Goal: Task Accomplishment & Management: Manage account settings

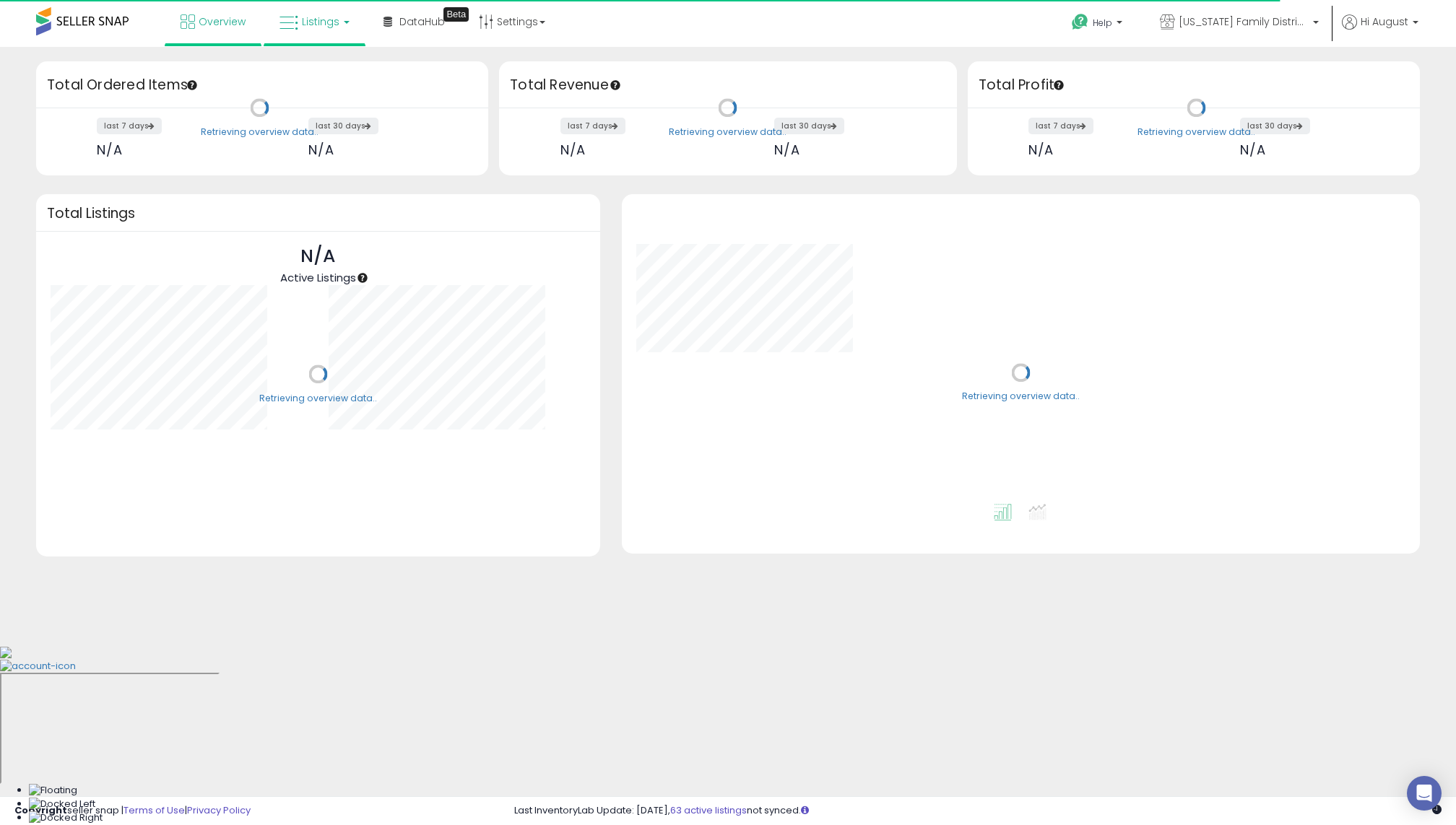
click at [344, 30] on link "Listings" at bounding box center [315, 21] width 92 height 44
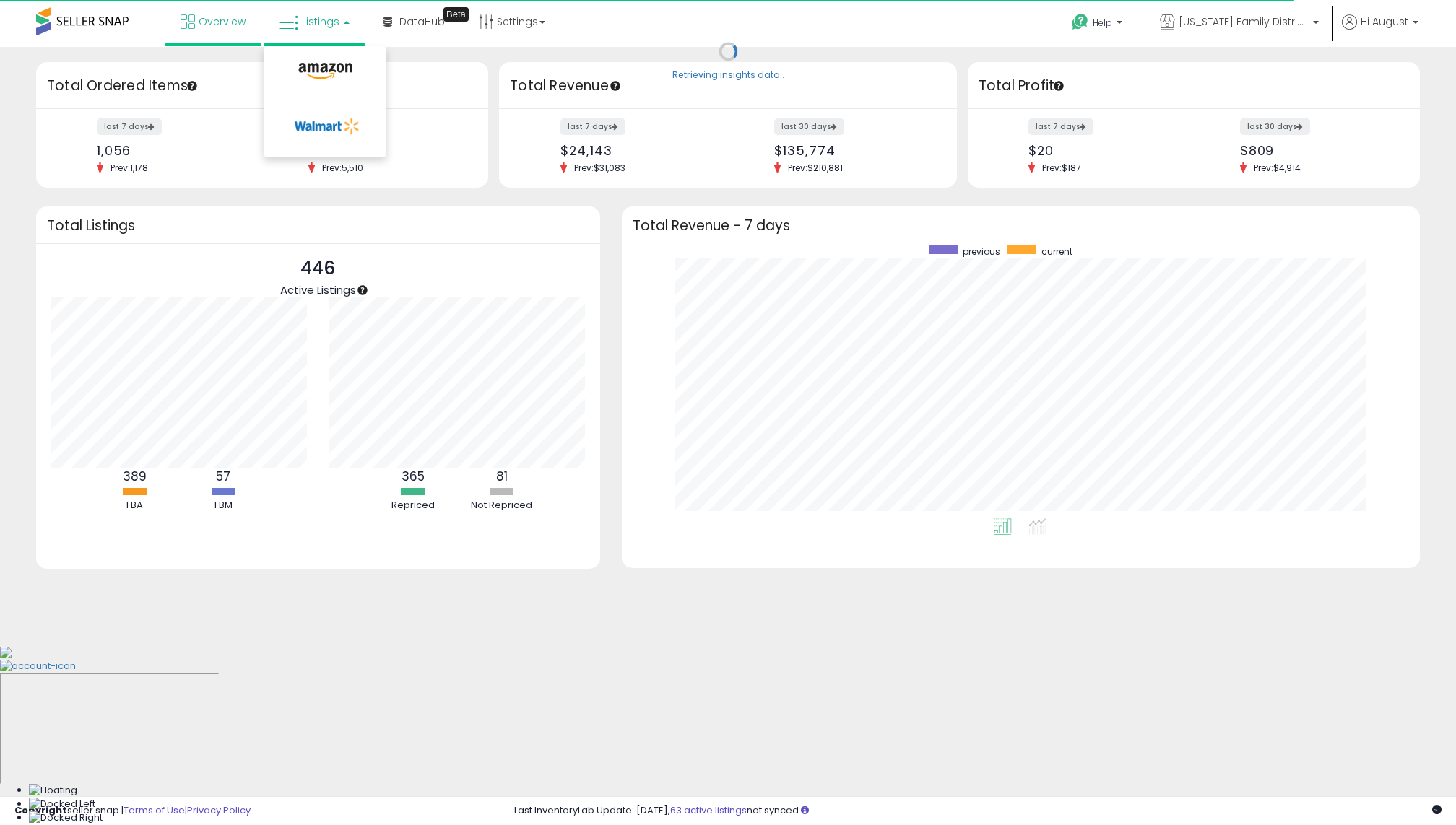
scroll to position [273, 769]
click at [337, 57] on li at bounding box center [325, 75] width 121 height 51
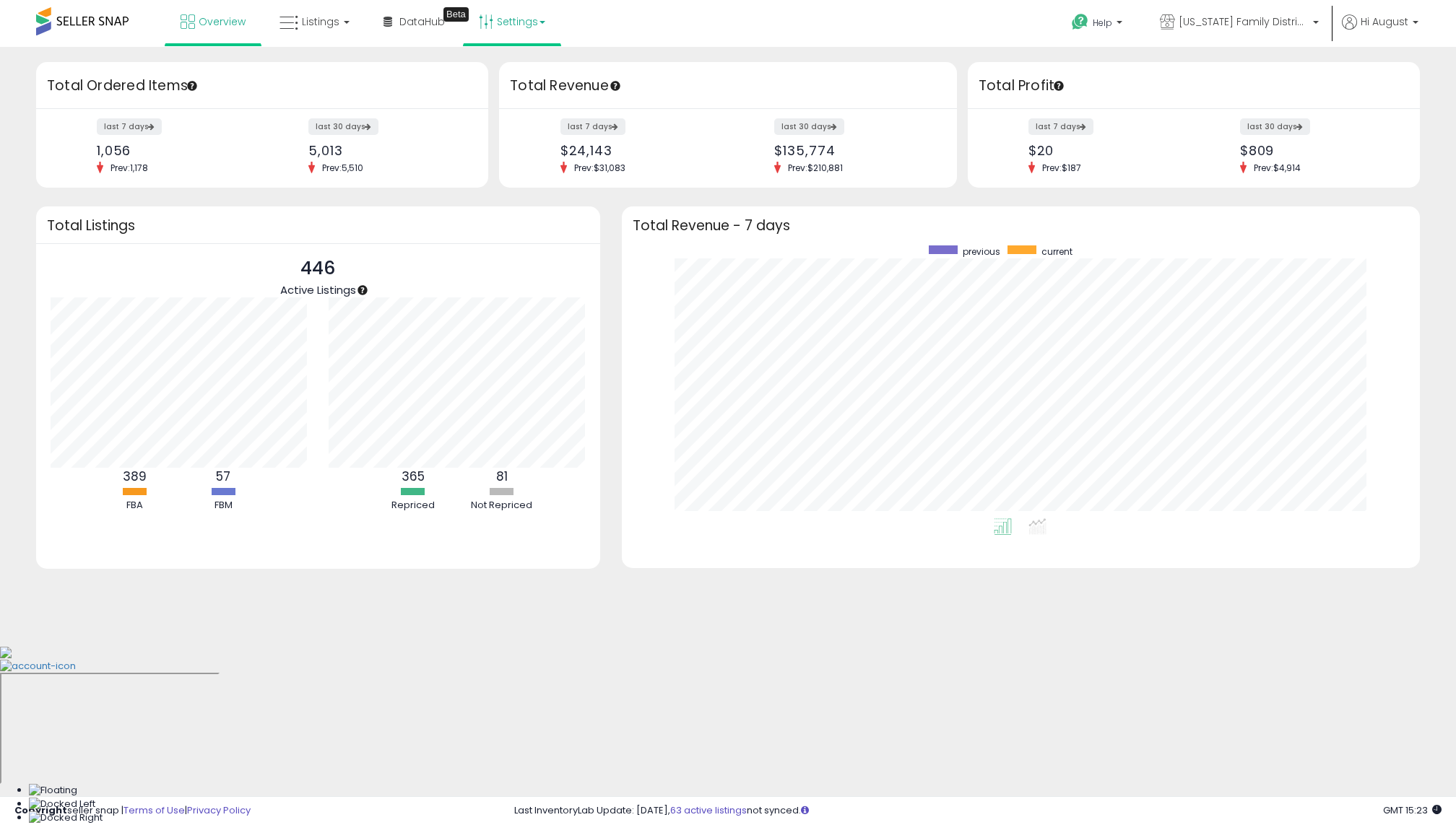
click at [536, 40] on link "Settings" at bounding box center [512, 21] width 88 height 44
click at [525, 75] on link "Store settings" at bounding box center [515, 73] width 65 height 14
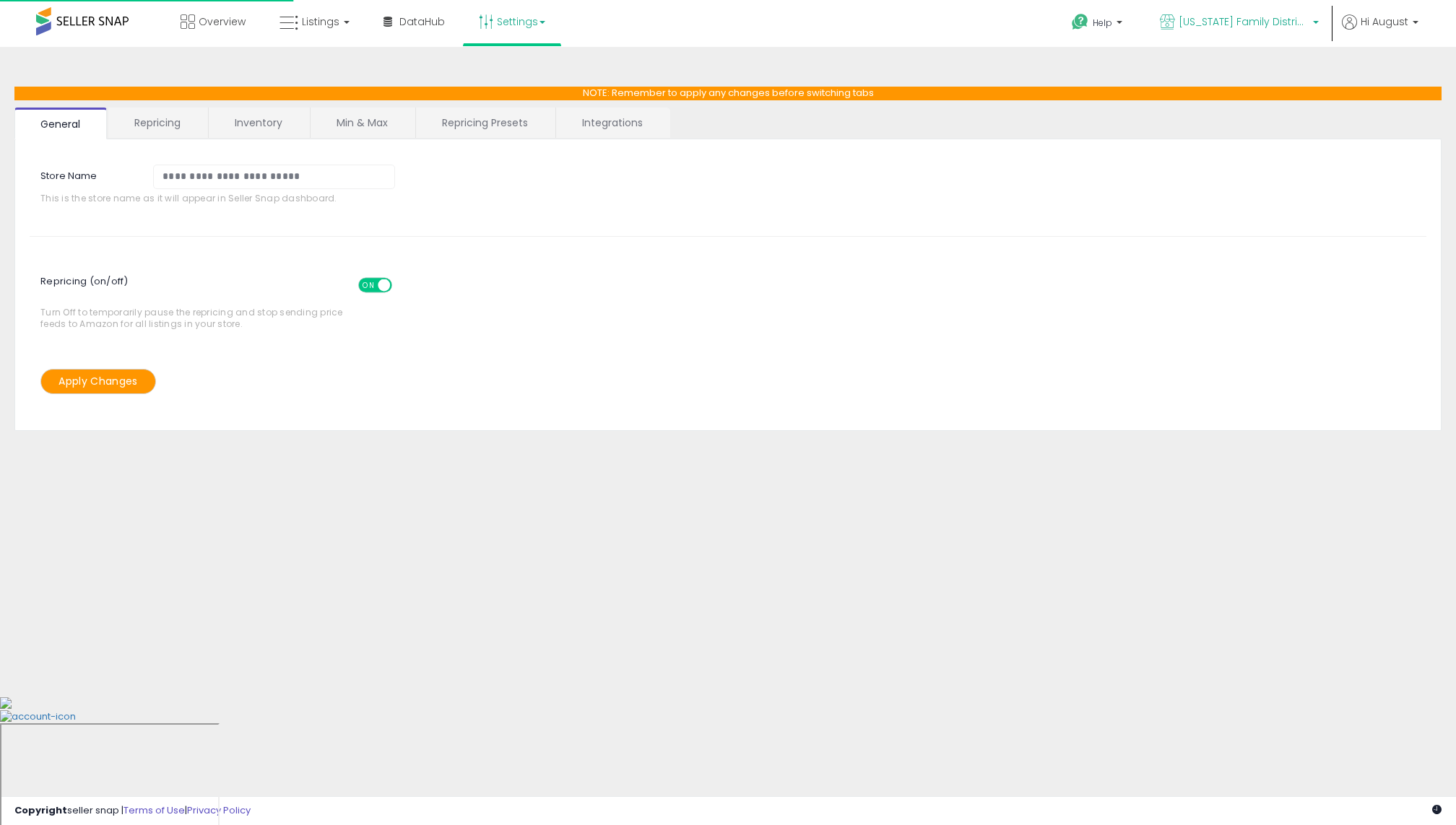
click at [1257, 26] on span "[US_STATE] Family Distribution" at bounding box center [1244, 22] width 130 height 15
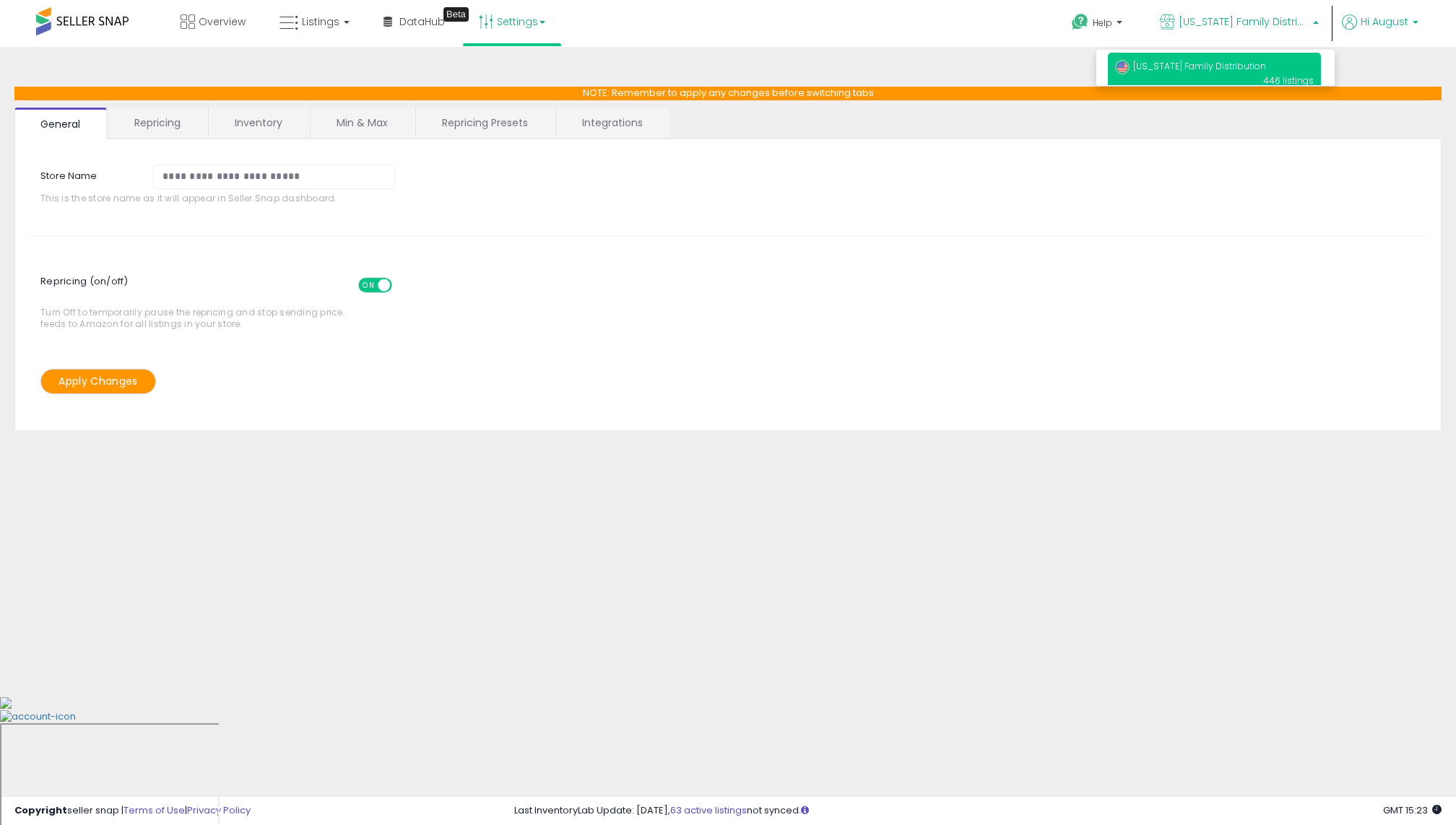
click at [1357, 15] on icon at bounding box center [1350, 22] width 16 height 15
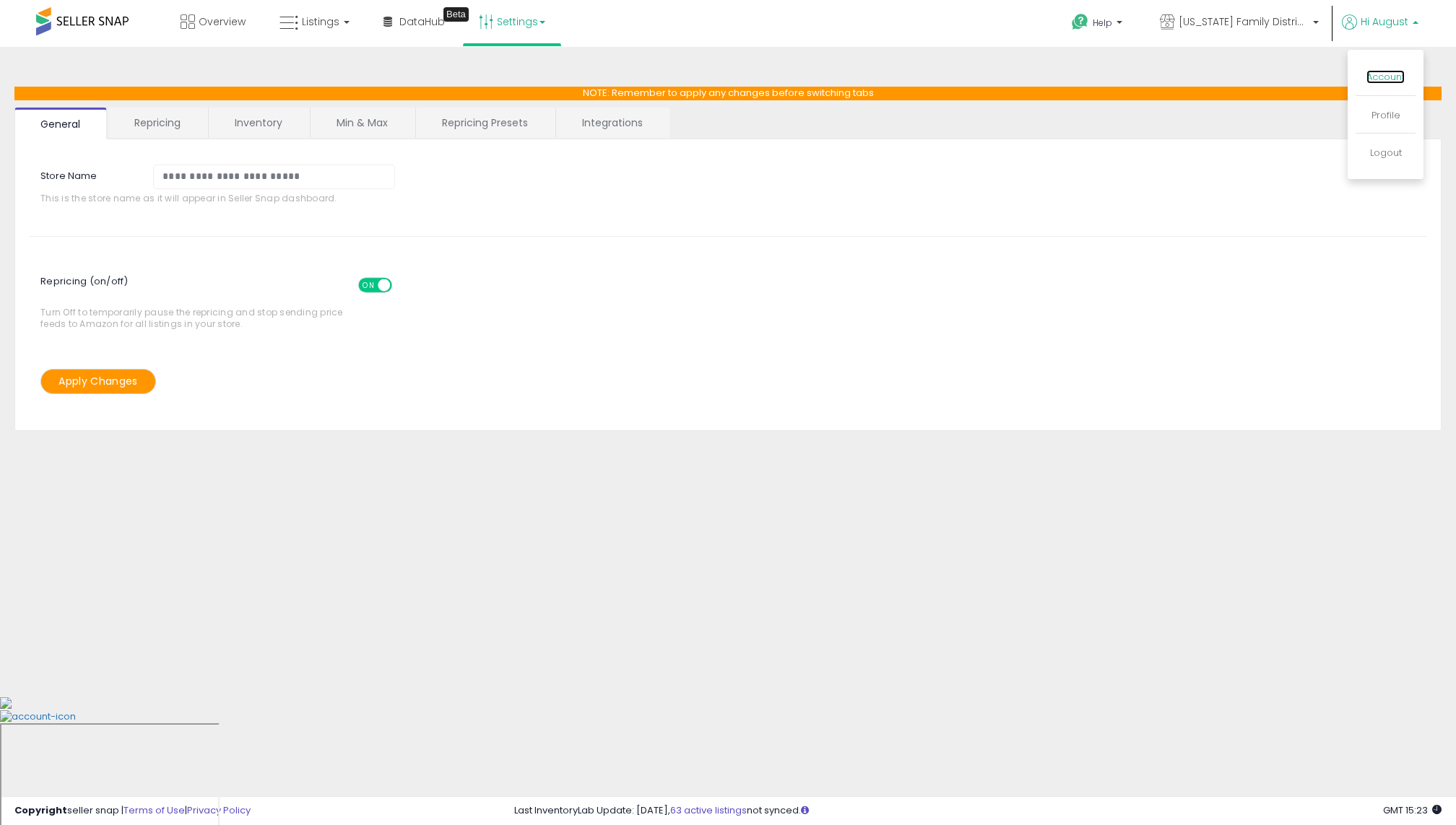
click at [1378, 80] on link "Account" at bounding box center [1386, 77] width 38 height 14
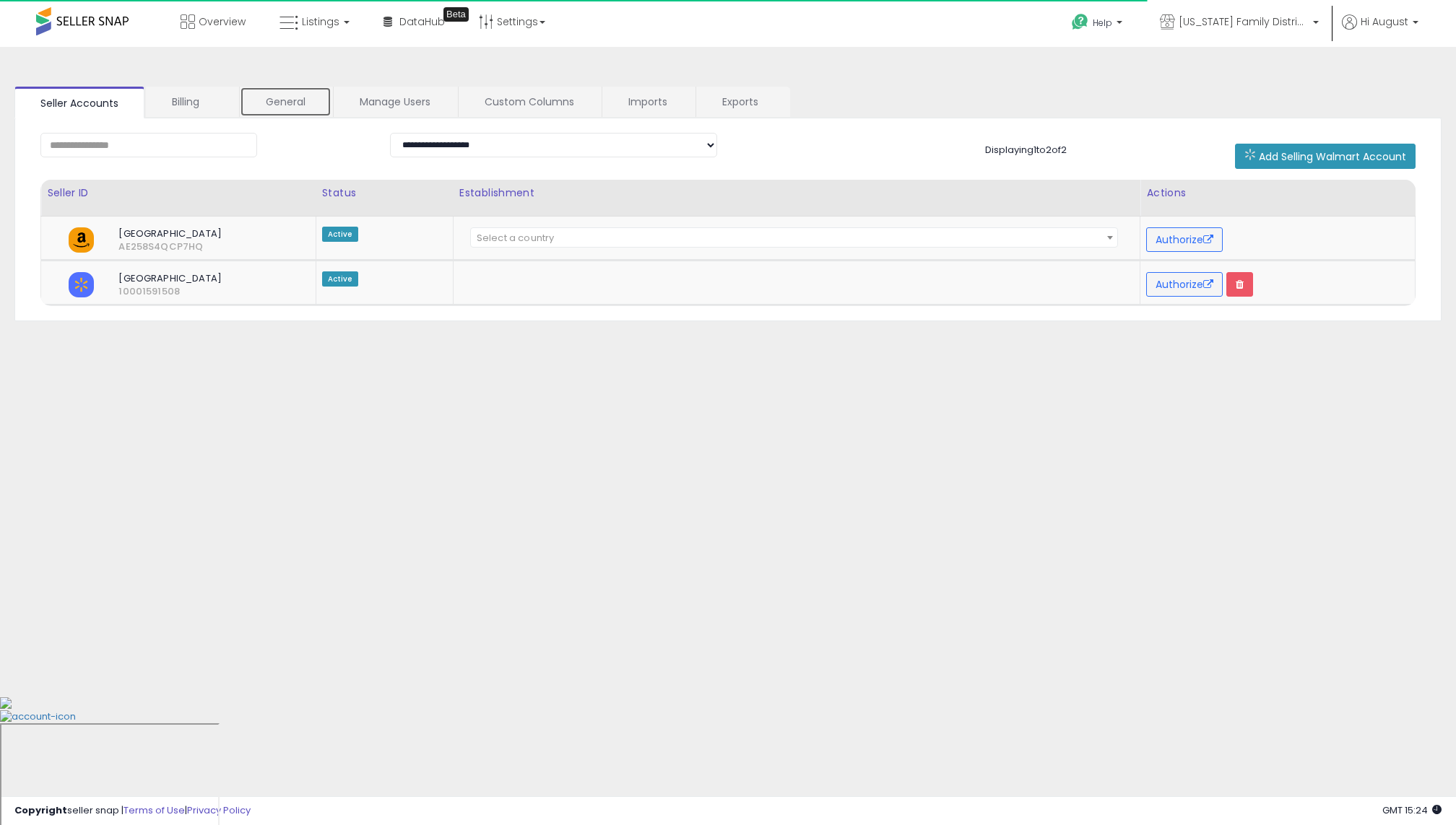
click at [268, 93] on link "General" at bounding box center [286, 101] width 92 height 30
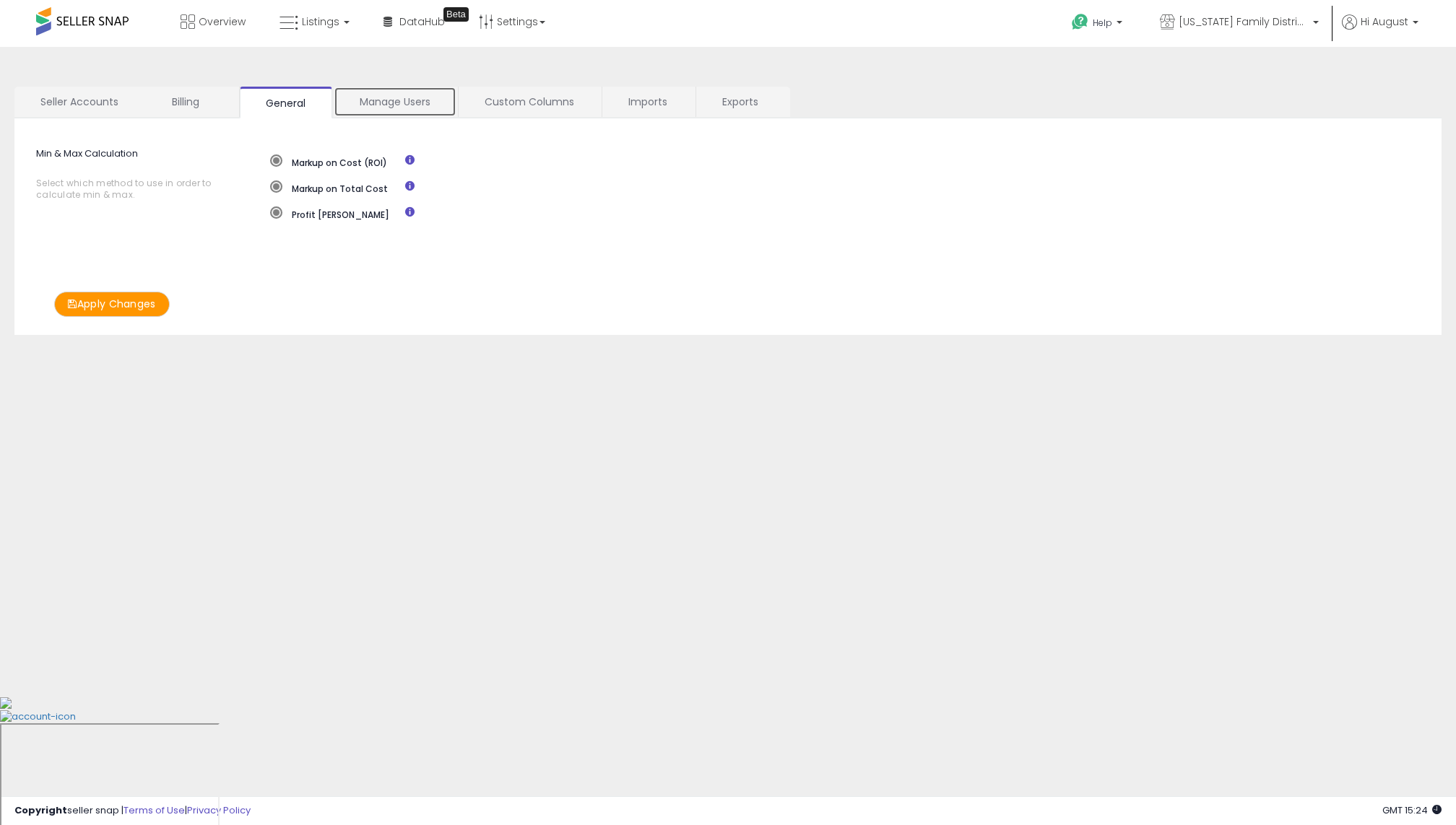
click at [358, 102] on link "Manage Users" at bounding box center [395, 101] width 123 height 30
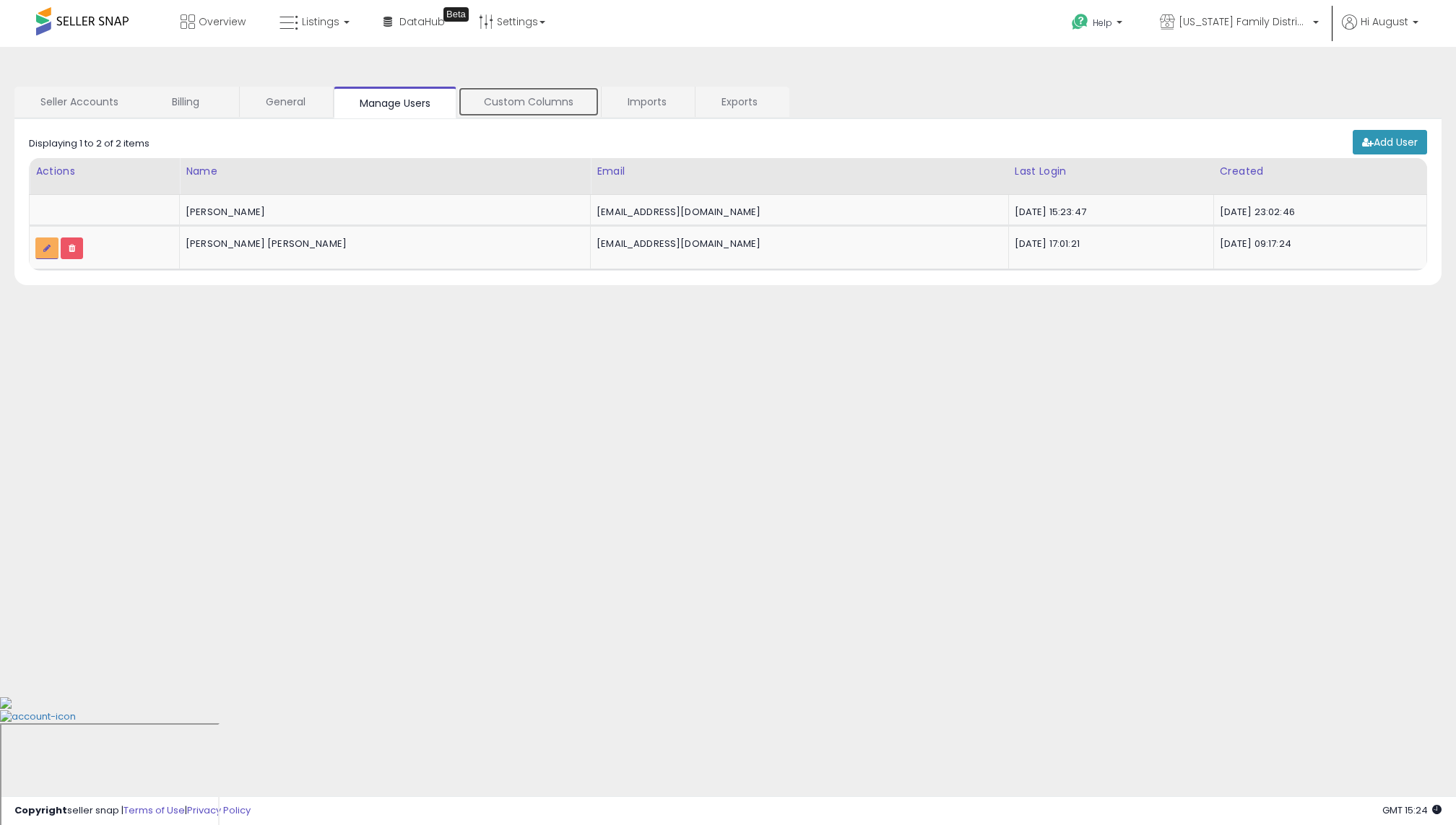
click at [491, 102] on link "Custom Columns" at bounding box center [529, 101] width 142 height 30
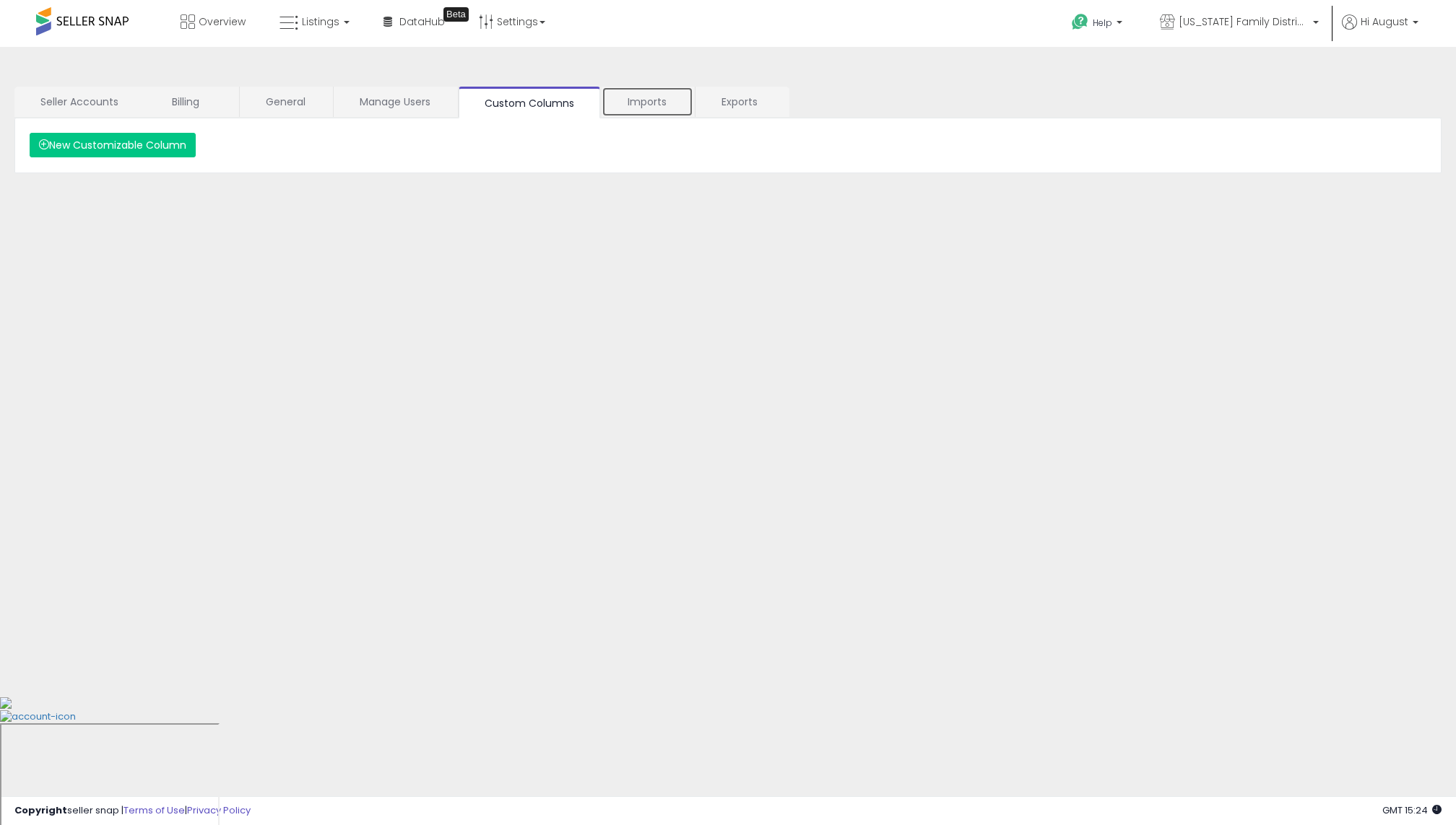
click at [614, 97] on link "Imports" at bounding box center [648, 101] width 92 height 30
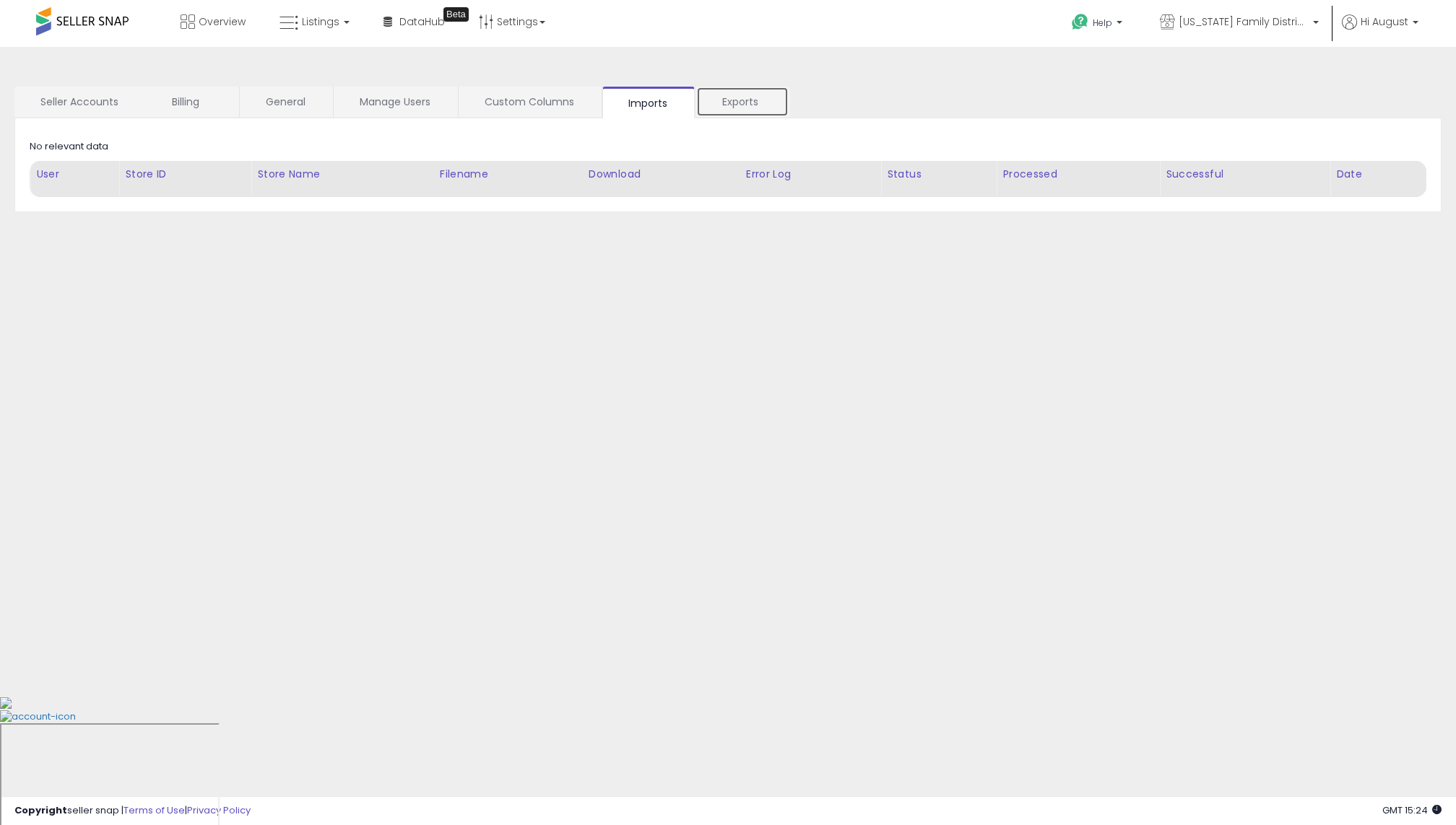
click at [726, 97] on link "Exports" at bounding box center [742, 101] width 92 height 30
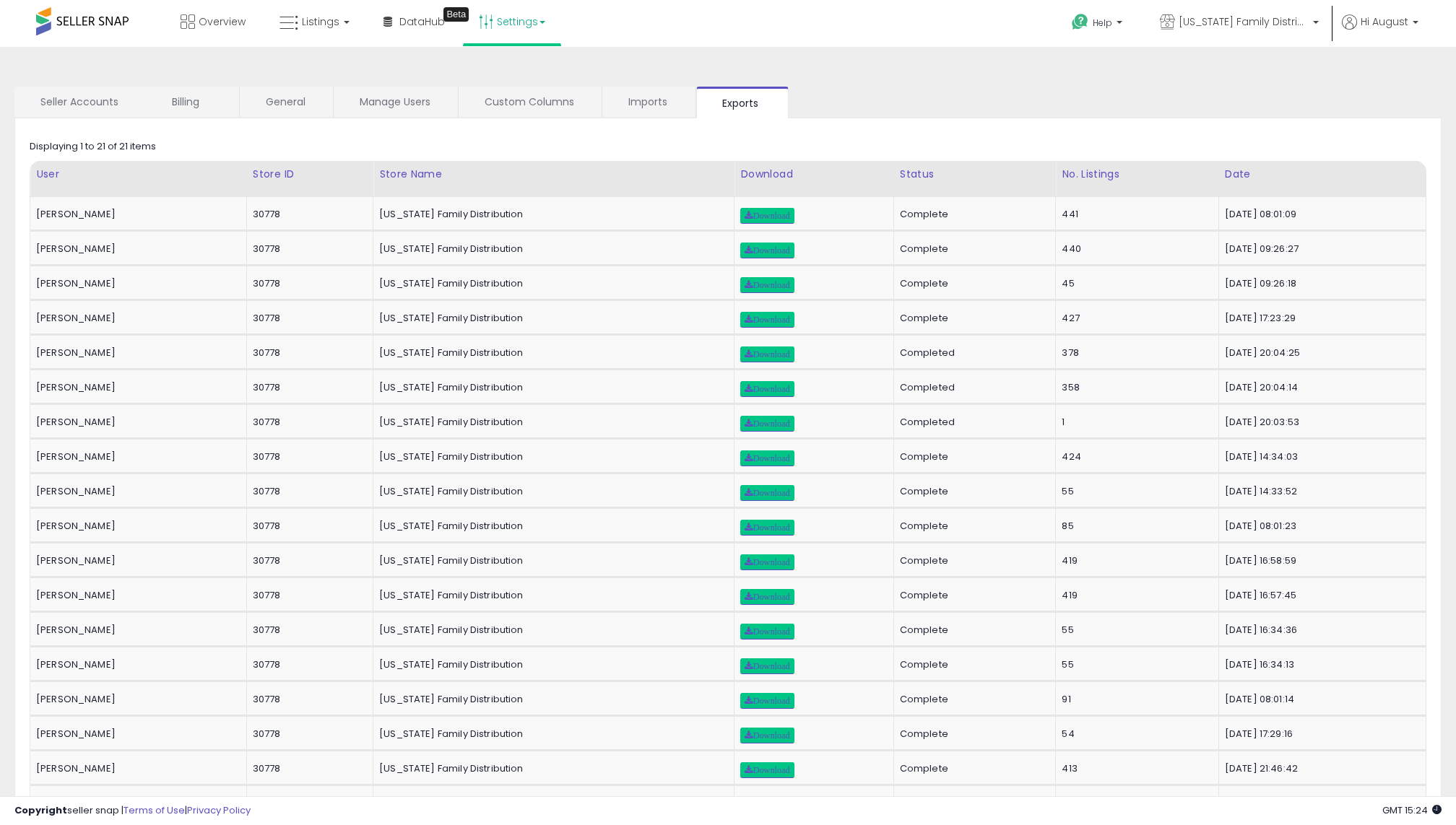
click at [553, 31] on link "Settings" at bounding box center [512, 21] width 88 height 44
click at [504, 75] on link "Store settings" at bounding box center [515, 73] width 65 height 14
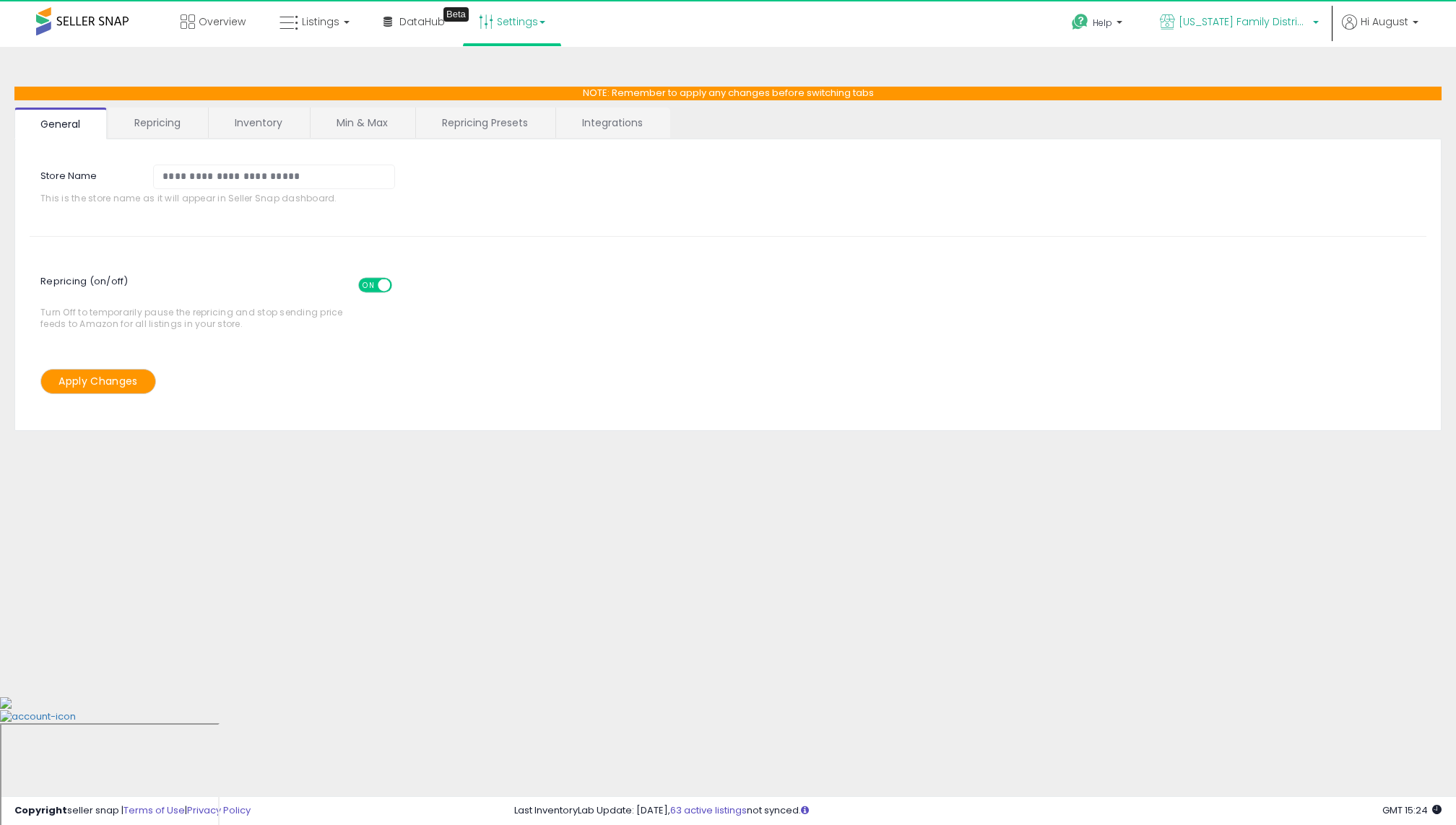
click at [1279, 25] on span "[US_STATE] Family Distribution" at bounding box center [1244, 22] width 130 height 15
click at [1383, 27] on span "Hi August" at bounding box center [1384, 22] width 48 height 15
click at [1386, 114] on link "Profile" at bounding box center [1386, 115] width 29 height 14
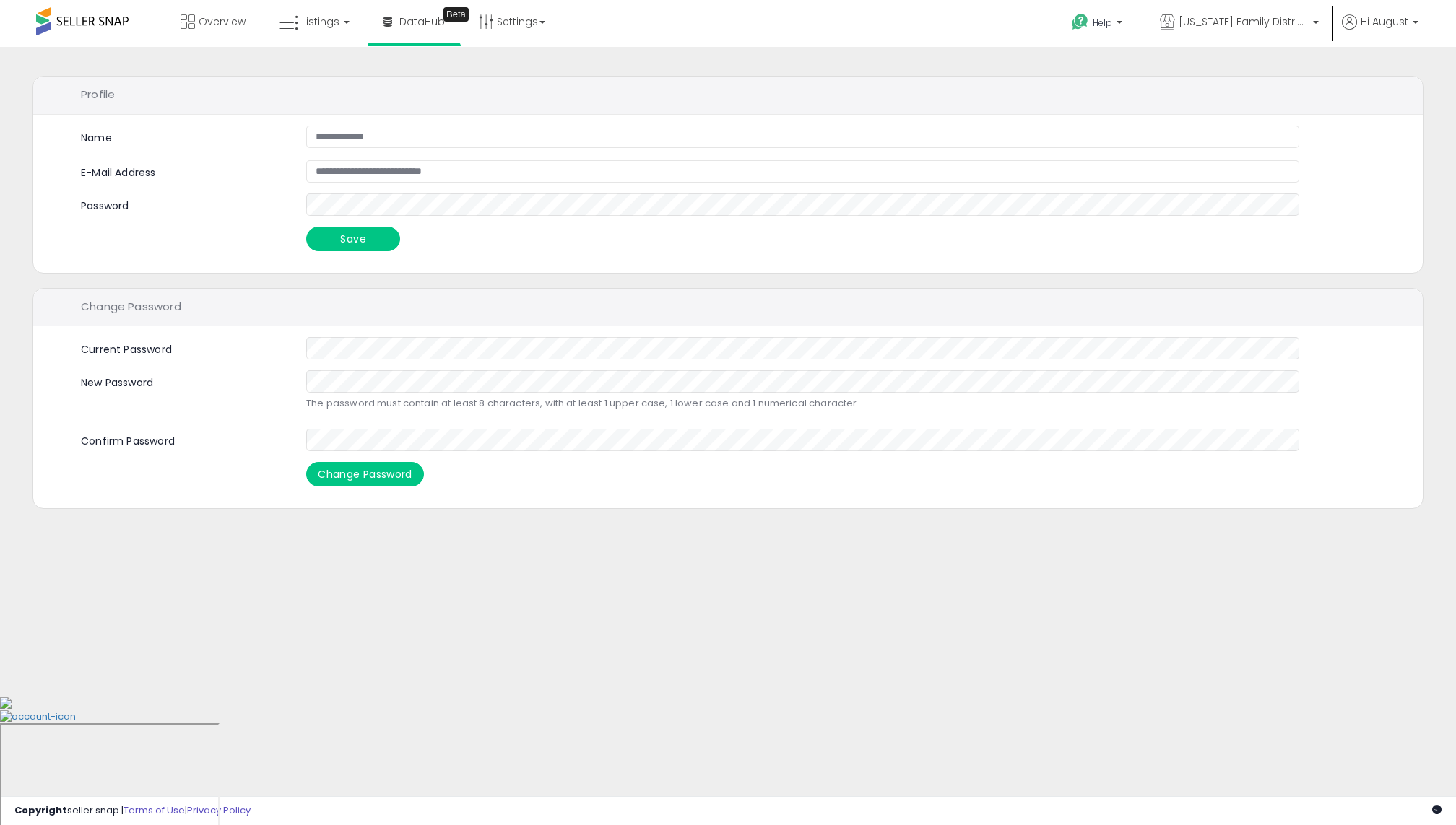
click at [368, 29] on li "DataHub Beta" at bounding box center [414, 23] width 93 height 46
click at [315, 6] on link "Listings" at bounding box center [315, 21] width 92 height 44
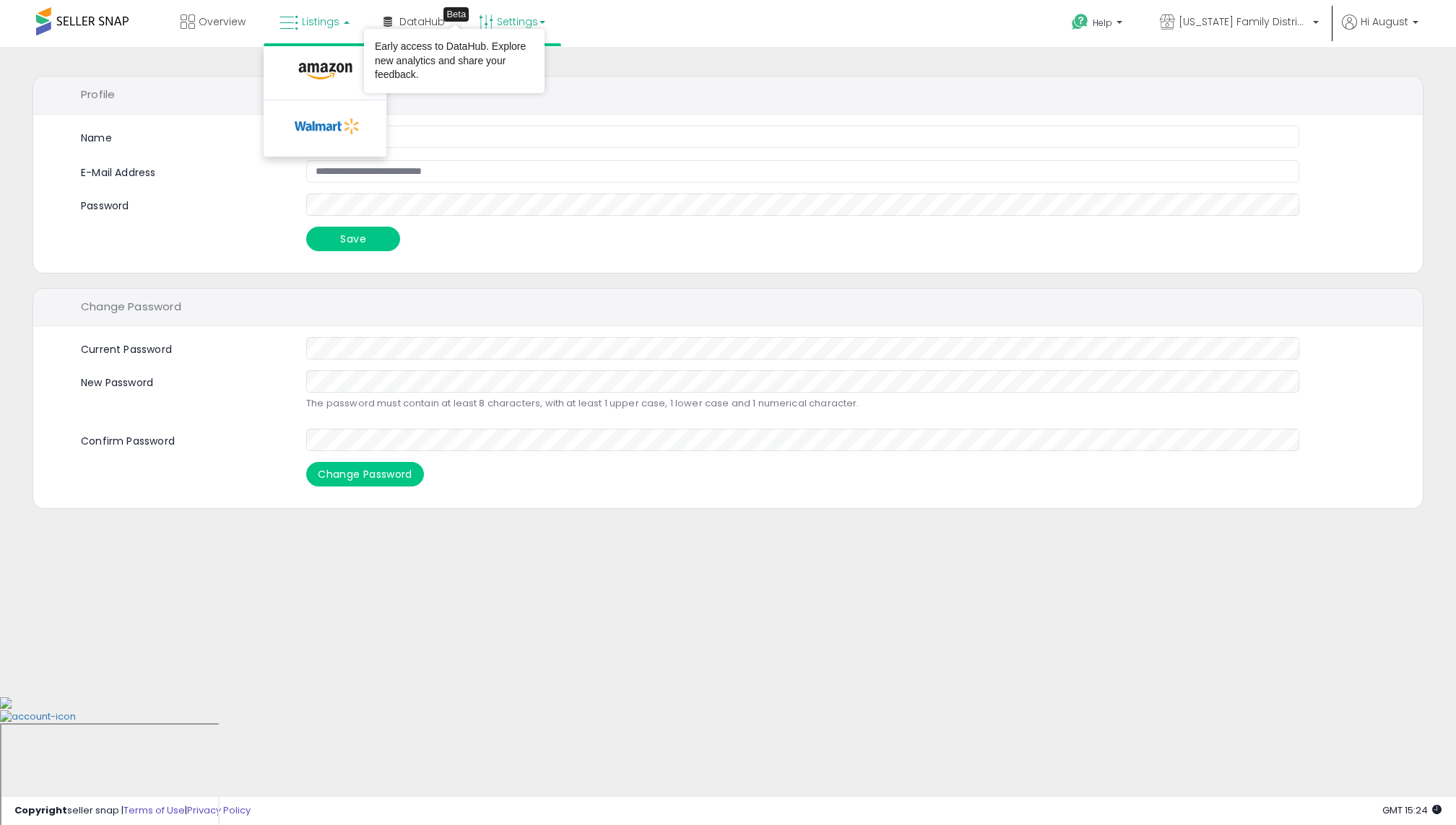
click at [500, 5] on link "Settings" at bounding box center [512, 21] width 88 height 44
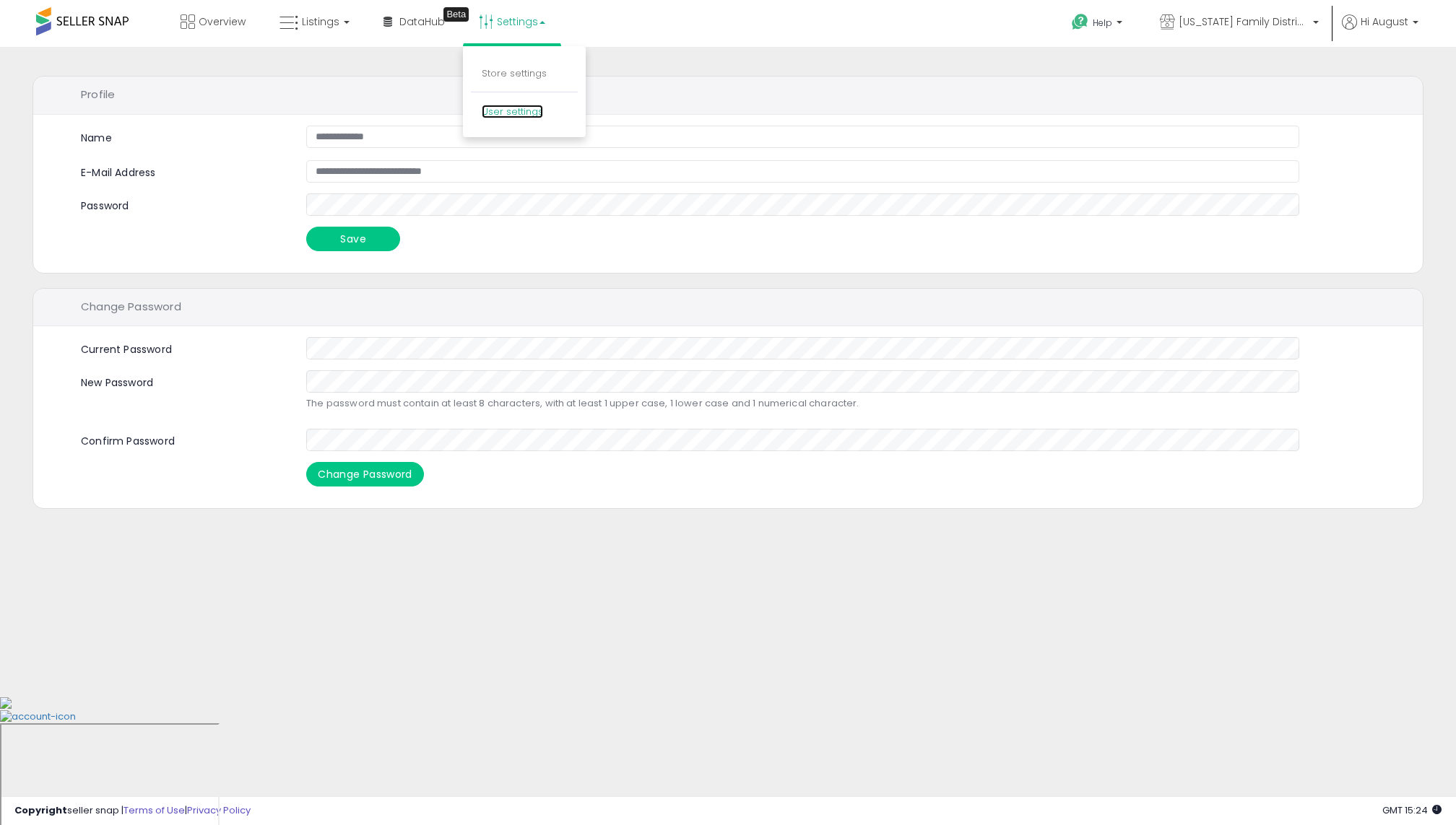
click at [509, 114] on link "User settings" at bounding box center [512, 111] width 61 height 14
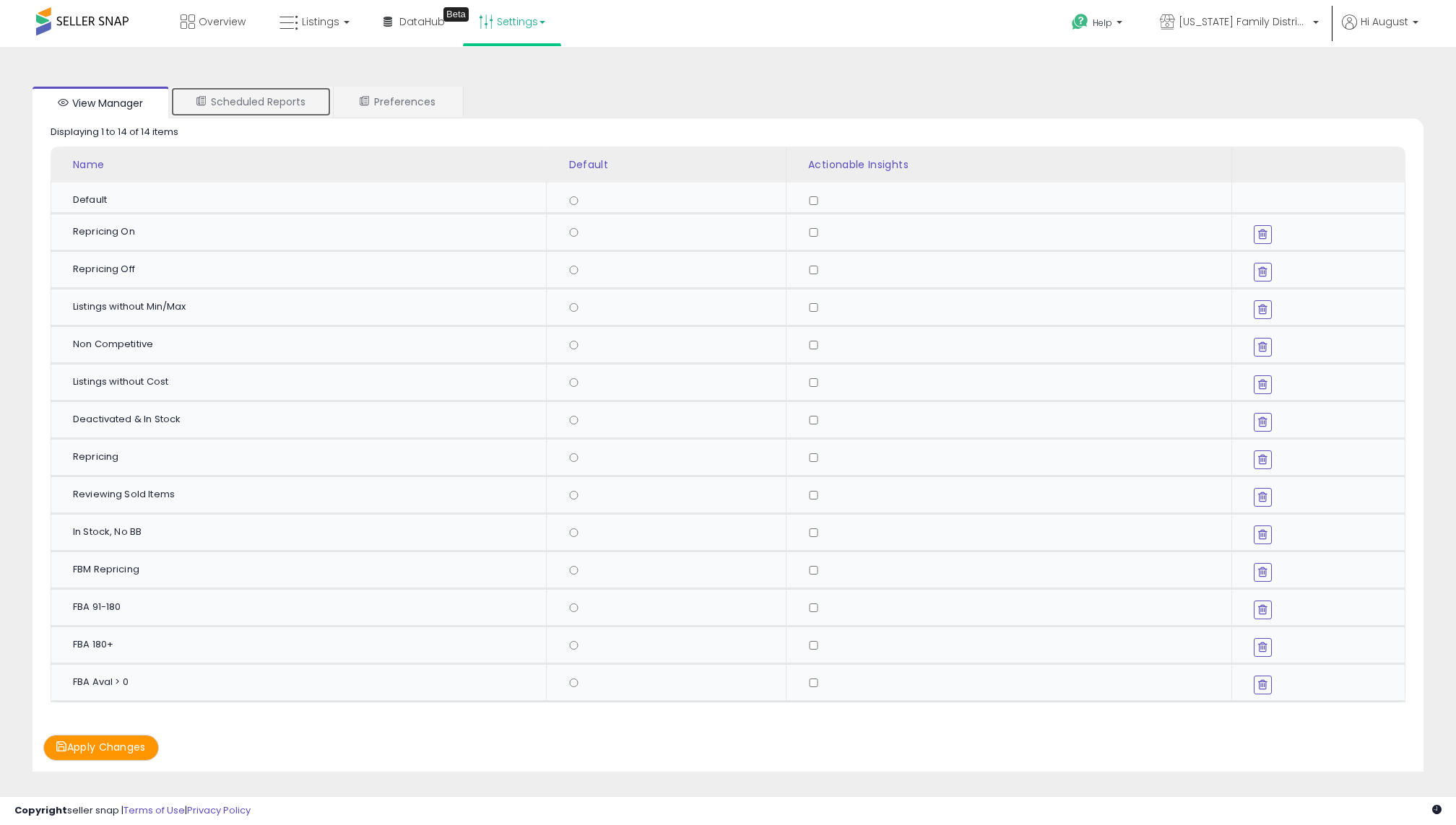
click at [319, 116] on link "Scheduled Reports" at bounding box center [251, 101] width 161 height 30
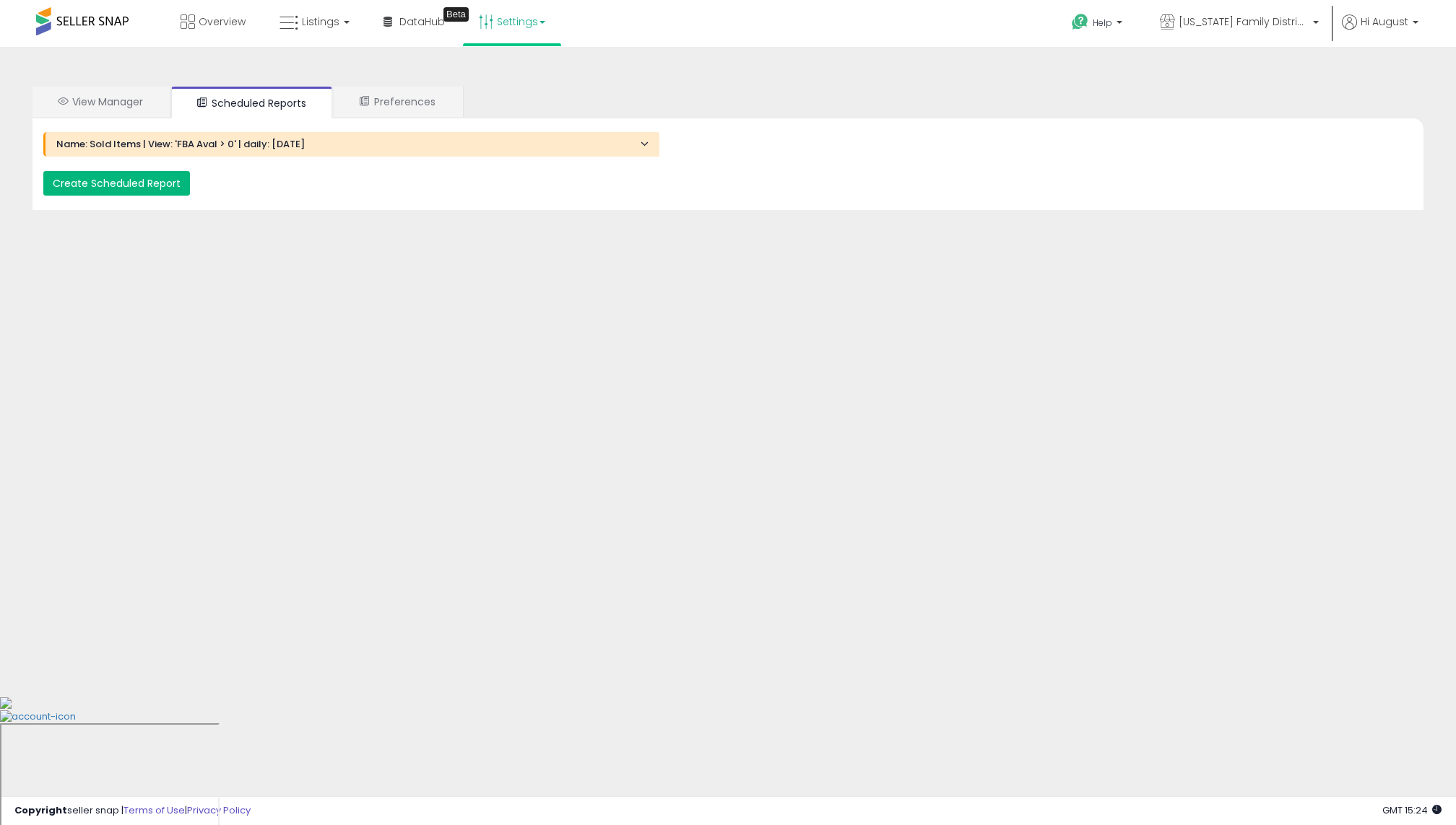
click at [144, 178] on button "Create Scheduled Report" at bounding box center [117, 183] width 147 height 24
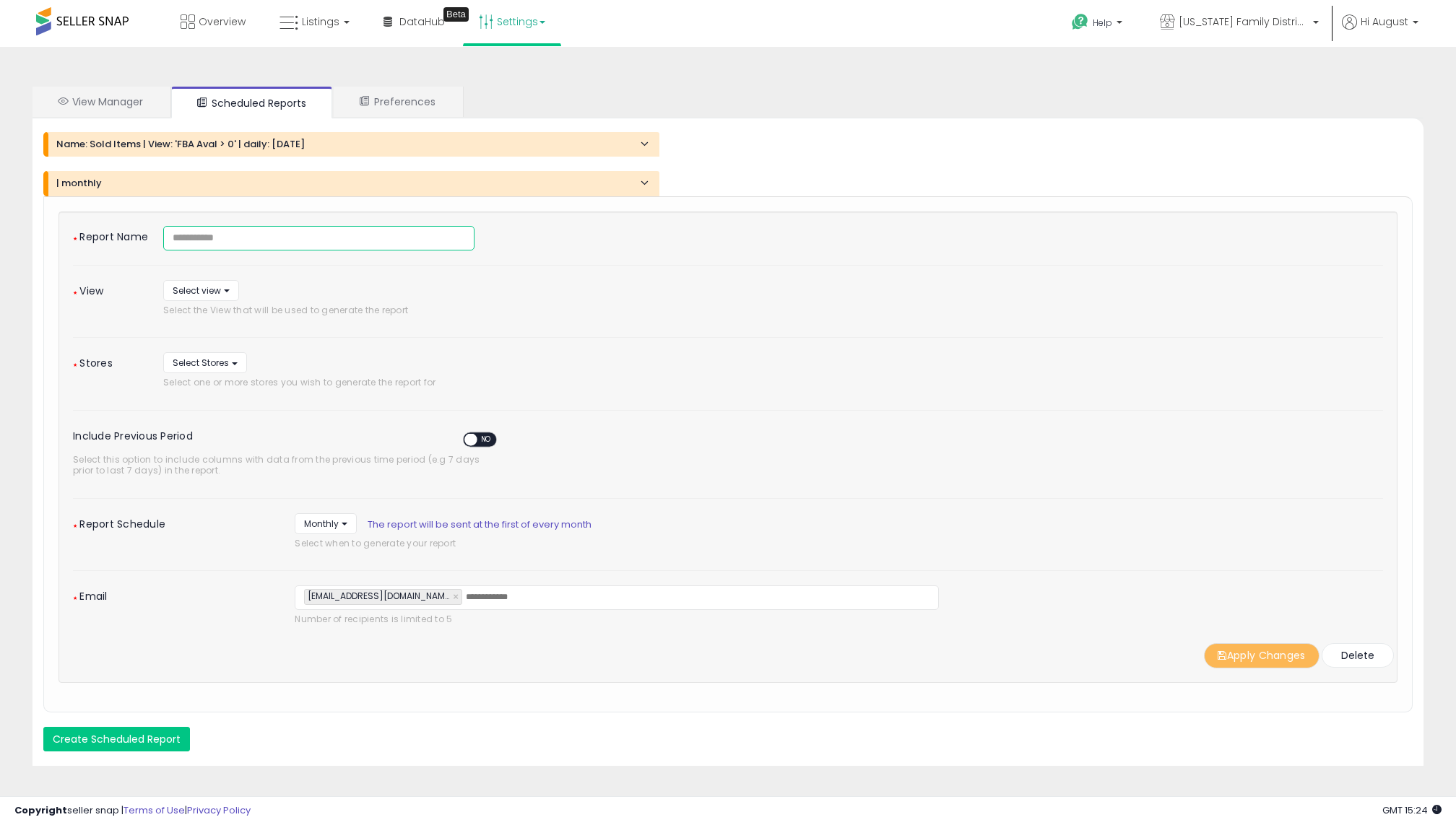
click at [235, 243] on input at bounding box center [319, 238] width 312 height 24
type input "**********"
click at [187, 272] on div "**********" at bounding box center [728, 447] width 1311 height 443
click at [187, 297] on button "Select view" at bounding box center [201, 291] width 76 height 21
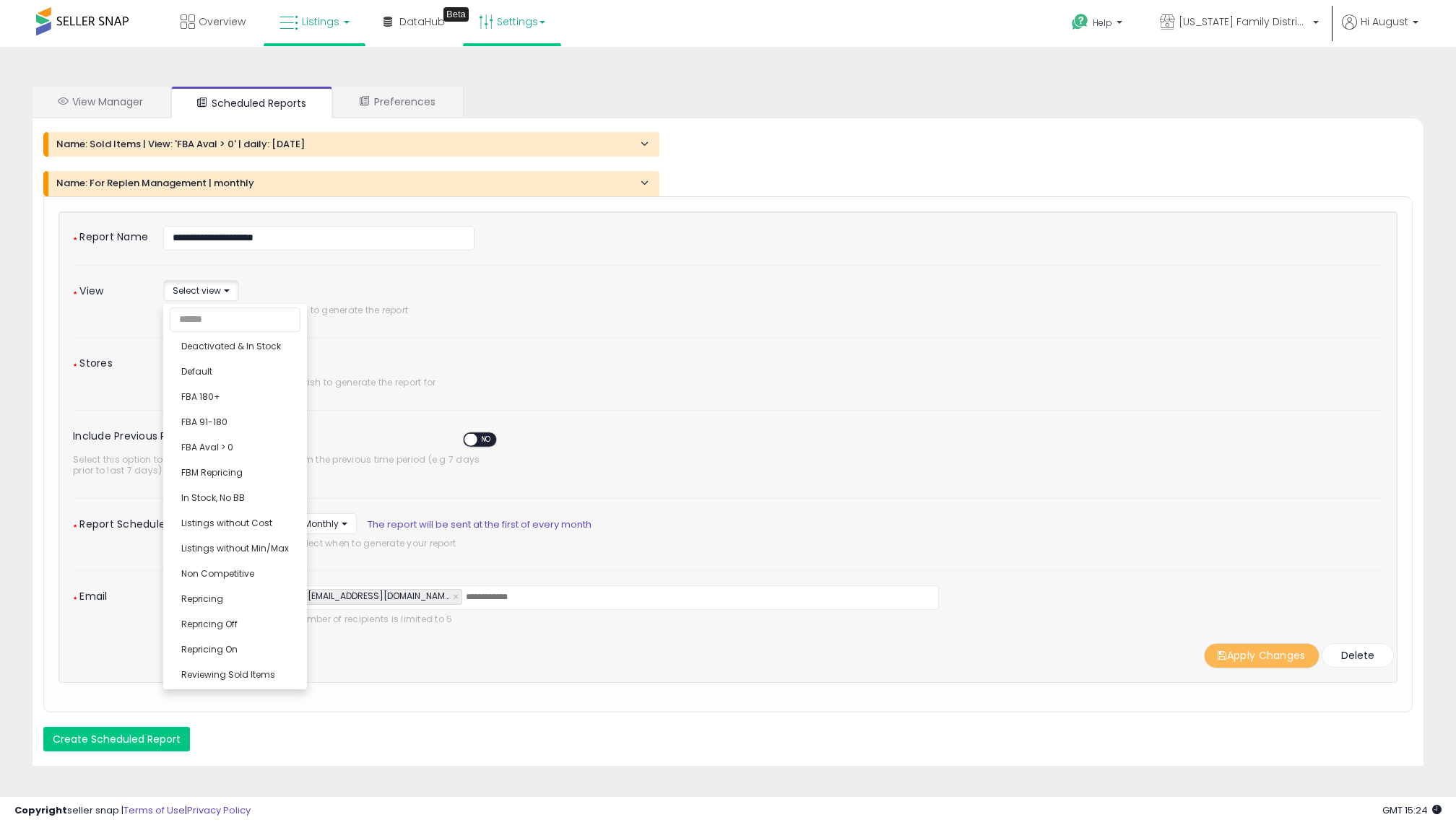
click at [332, 19] on span "Listings" at bounding box center [320, 22] width 38 height 15
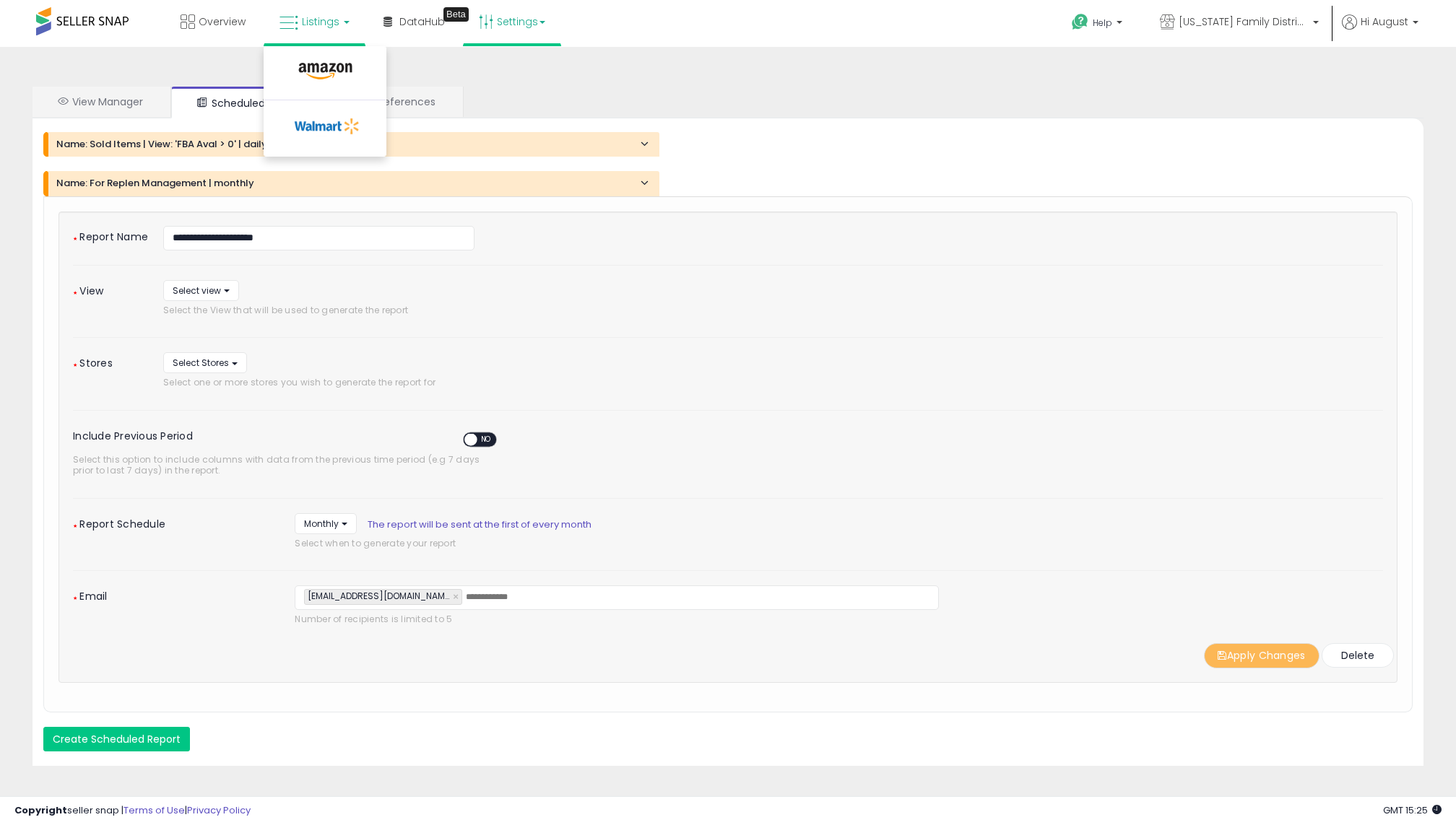
click at [202, 277] on div "**********" at bounding box center [728, 447] width 1311 height 443
click at [202, 287] on span "Select view" at bounding box center [197, 290] width 49 height 13
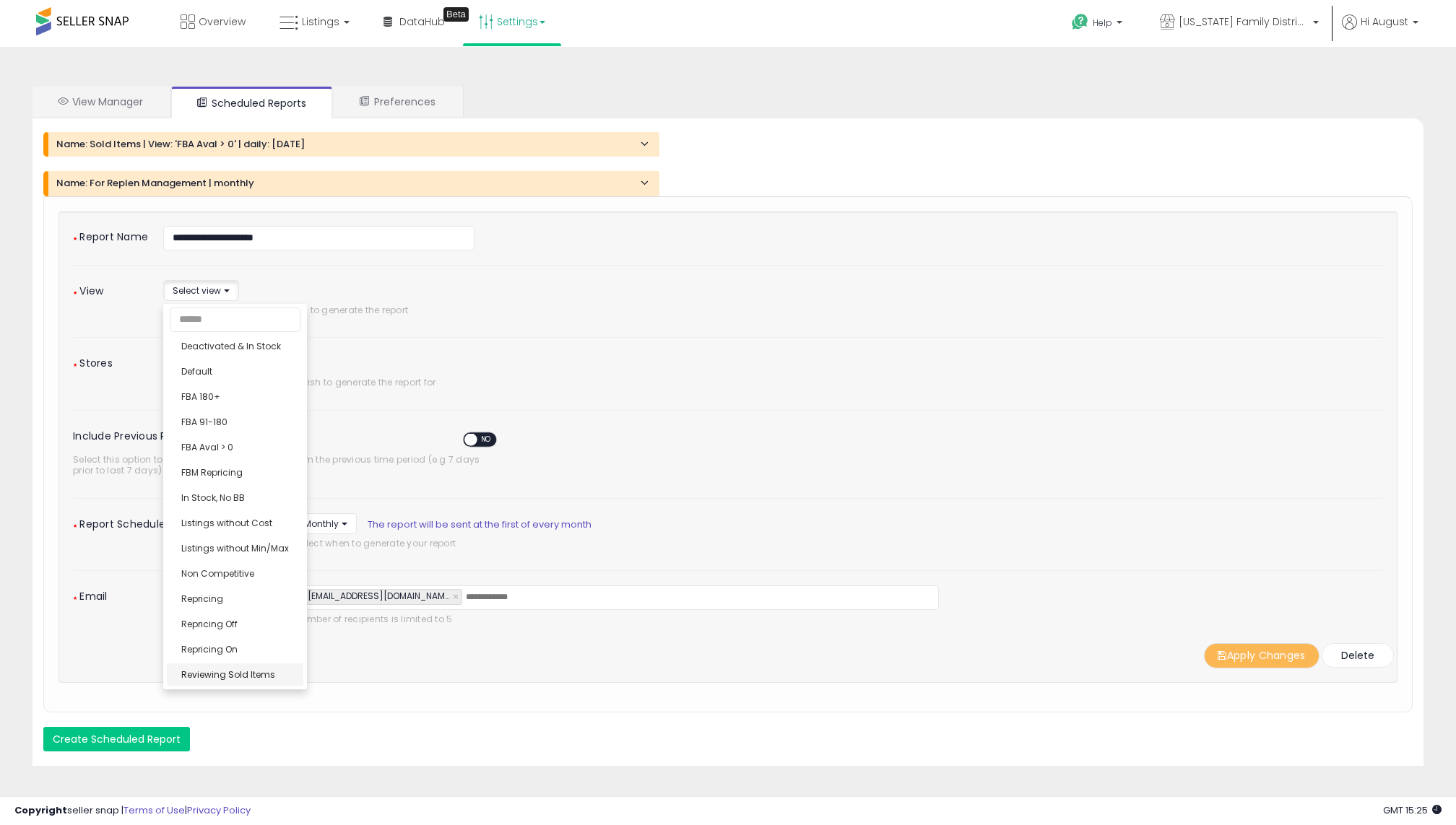
click at [249, 680] on div "**********" at bounding box center [728, 448] width 1339 height 472
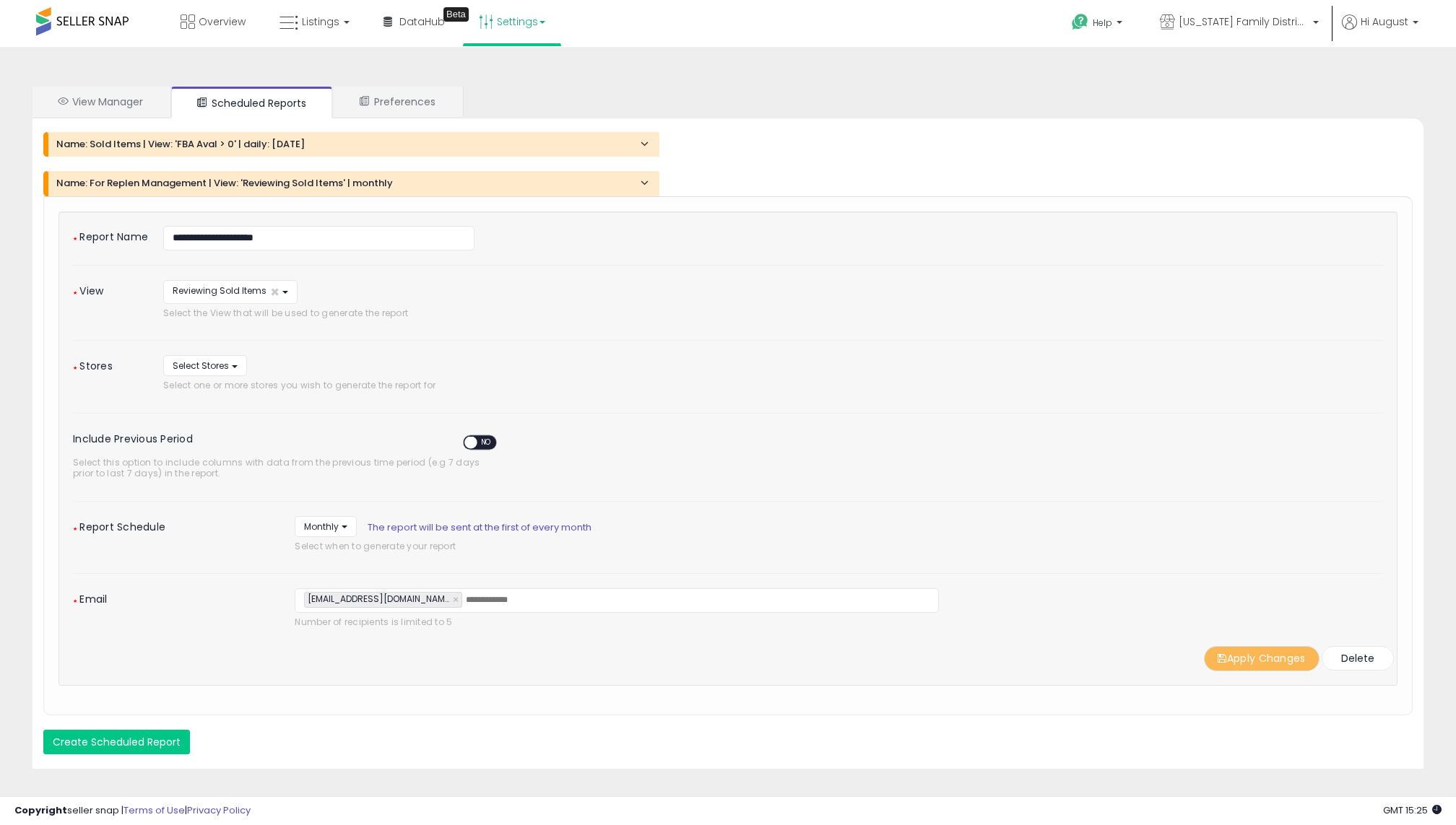
click at [209, 380] on span "Select one or more stores you wish to generate the report for" at bounding box center [480, 385] width 633 height 11
click at [209, 371] on button "Select Stores" at bounding box center [205, 365] width 83 height 21
select select "*****"
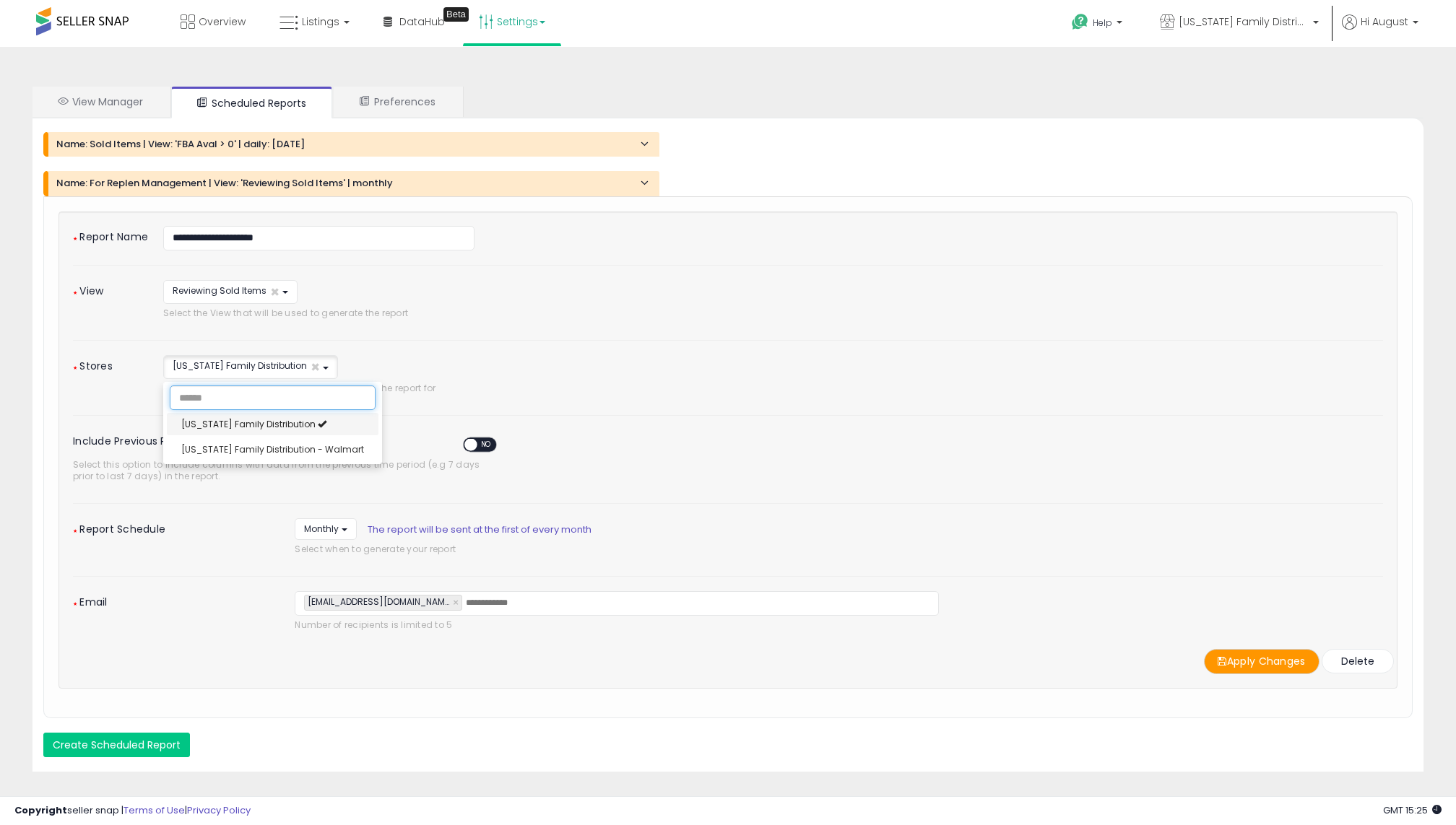
click at [209, 421] on span "[US_STATE] Family Distribution" at bounding box center [249, 424] width 134 height 13
click at [509, 364] on div "**********" at bounding box center [485, 378] width 666 height 46
click at [332, 523] on span "Monthly" at bounding box center [321, 528] width 35 height 13
click at [327, 553] on div "Daily ***** ******* Daily Monthly Select days to generate report ****** *******…" at bounding box center [839, 539] width 1110 height 44
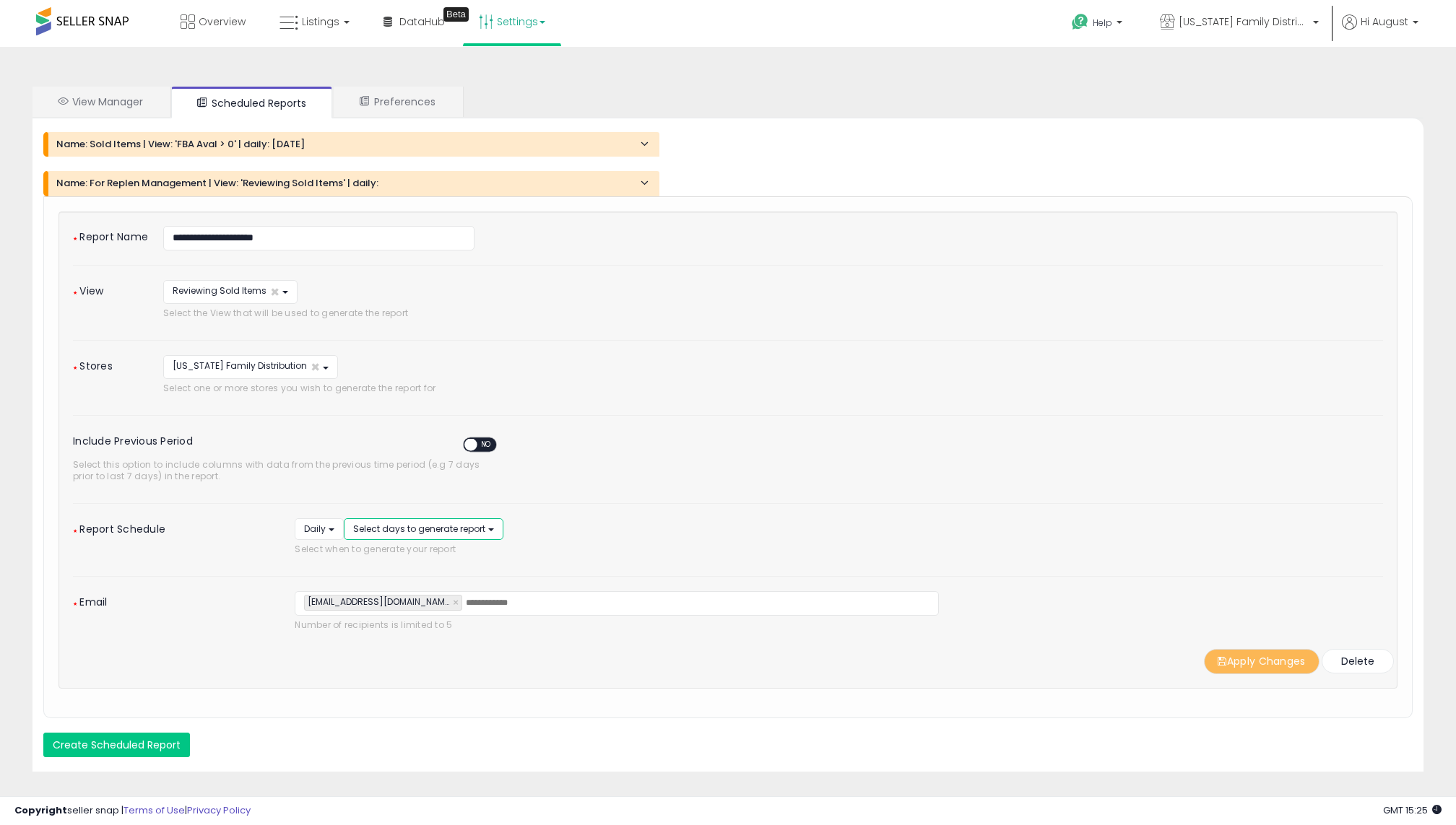
click at [393, 522] on span "Select days to generate report" at bounding box center [419, 528] width 132 height 13
select select "******"
click at [406, 655] on link "Friday" at bounding box center [402, 659] width 109 height 22
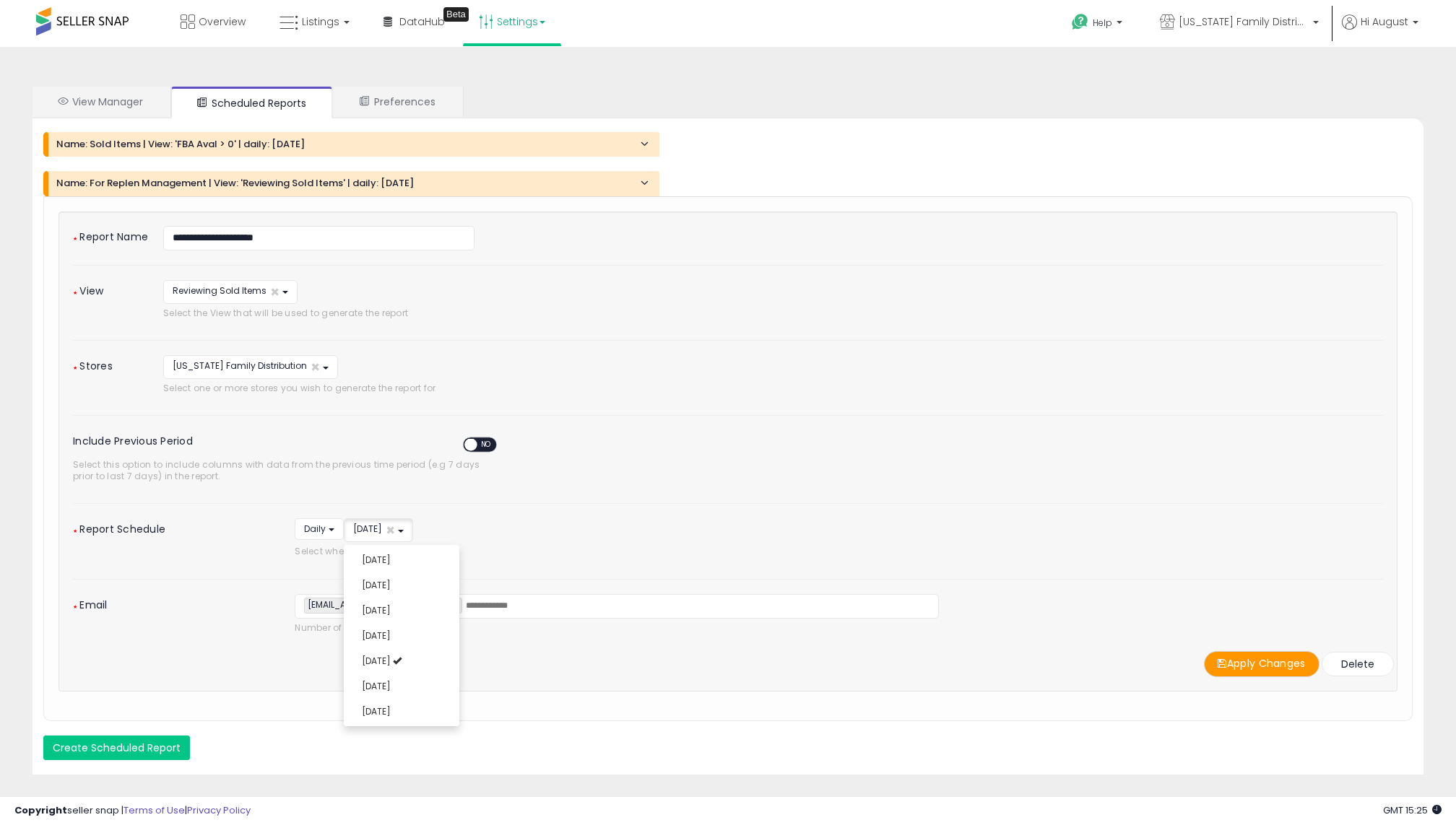
click at [207, 617] on div "**********" at bounding box center [728, 617] width 1332 height 46
click at [453, 599] on link "×" at bounding box center [457, 606] width 9 height 15
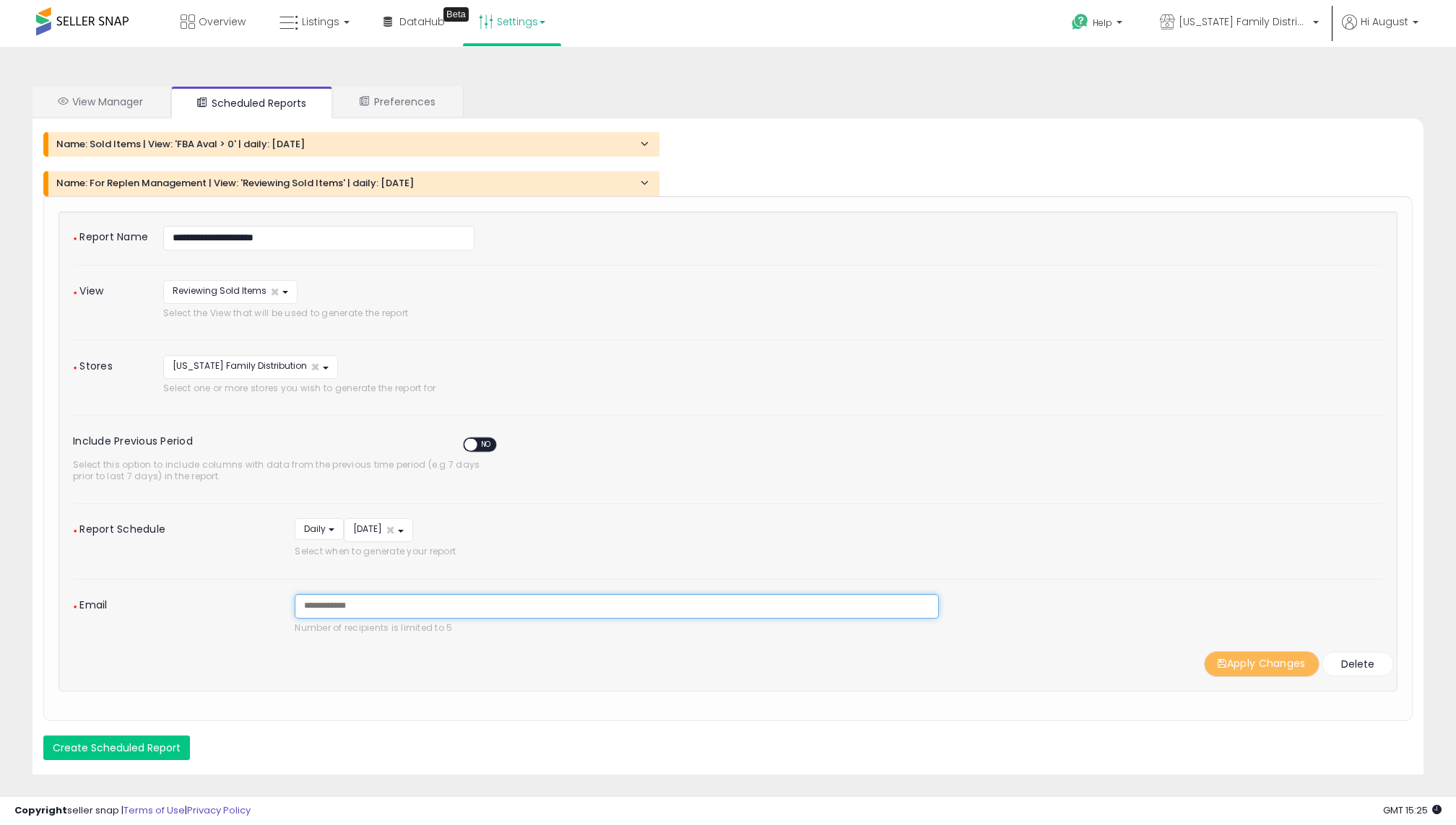
click at [420, 599] on input "text" at bounding box center [413, 606] width 217 height 15
type input "**********"
click at [621, 518] on div "Friday × ****** ******* ********* ******** ****** ******** ****** Monday Tuesda…" at bounding box center [839, 530] width 1088 height 24
click at [1247, 656] on button "Apply Changes" at bounding box center [1262, 663] width 116 height 25
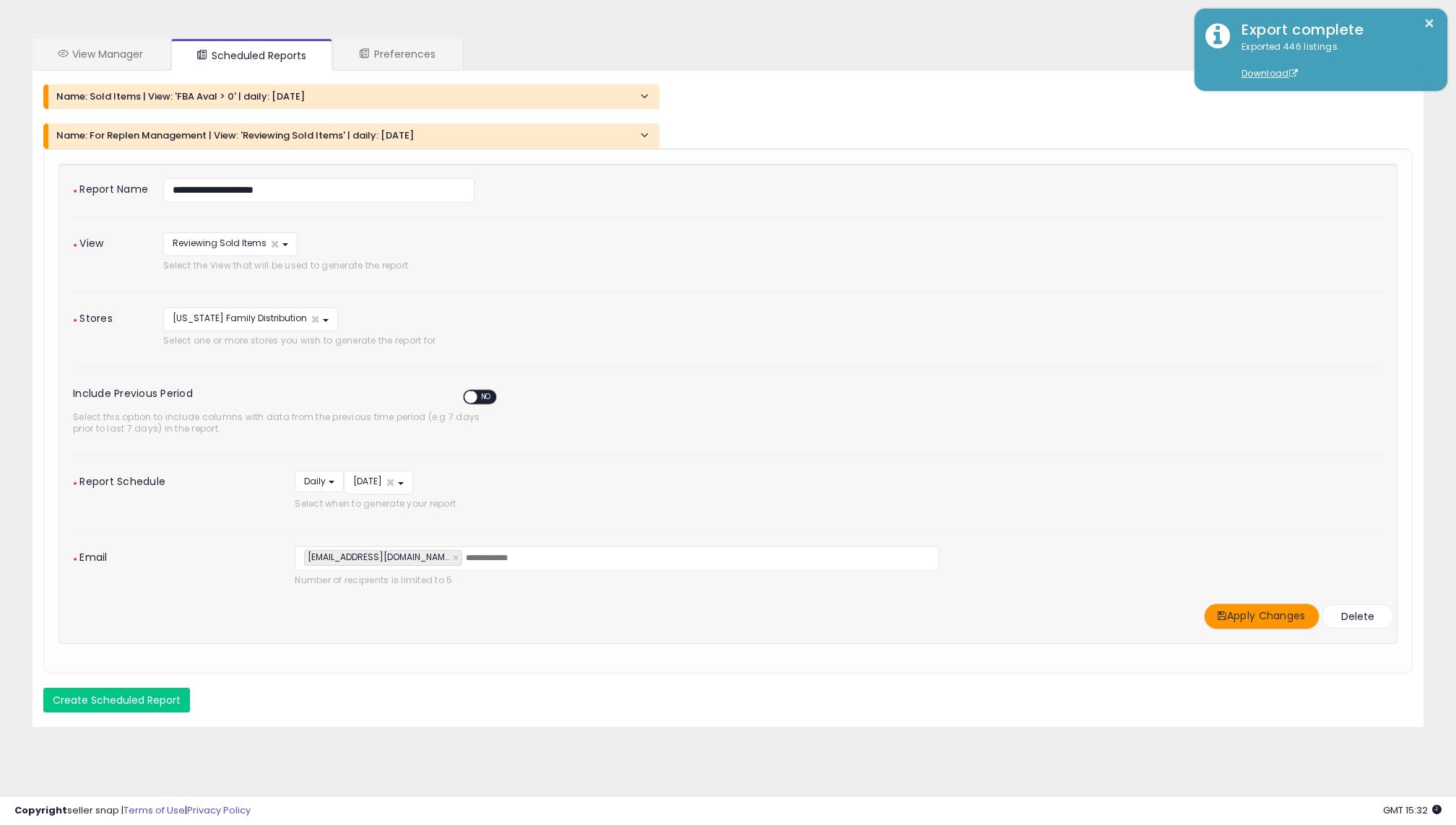
scroll to position [41, 0]
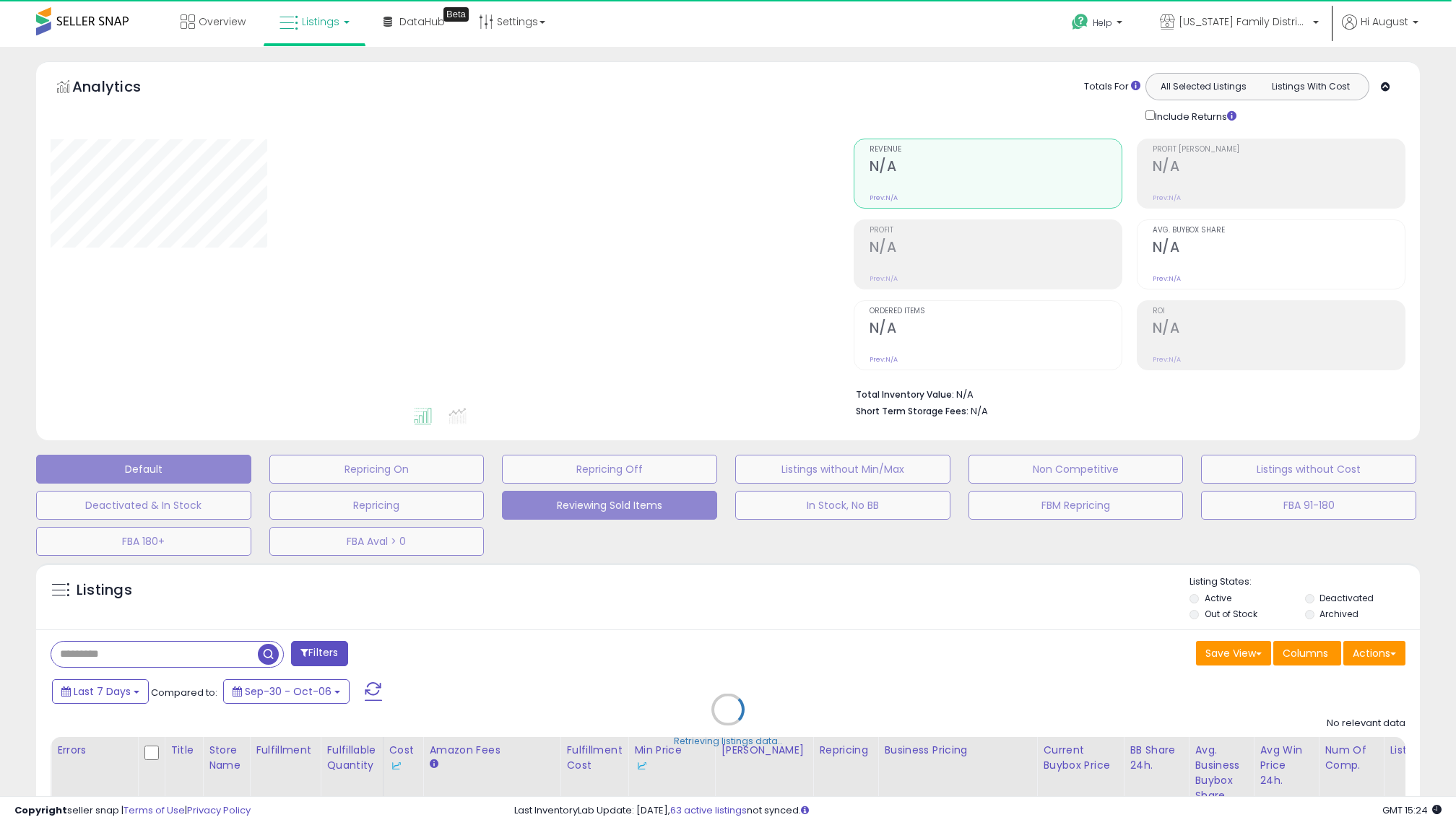
click at [655, 516] on button "Reviewing Sold Items" at bounding box center [610, 505] width 216 height 29
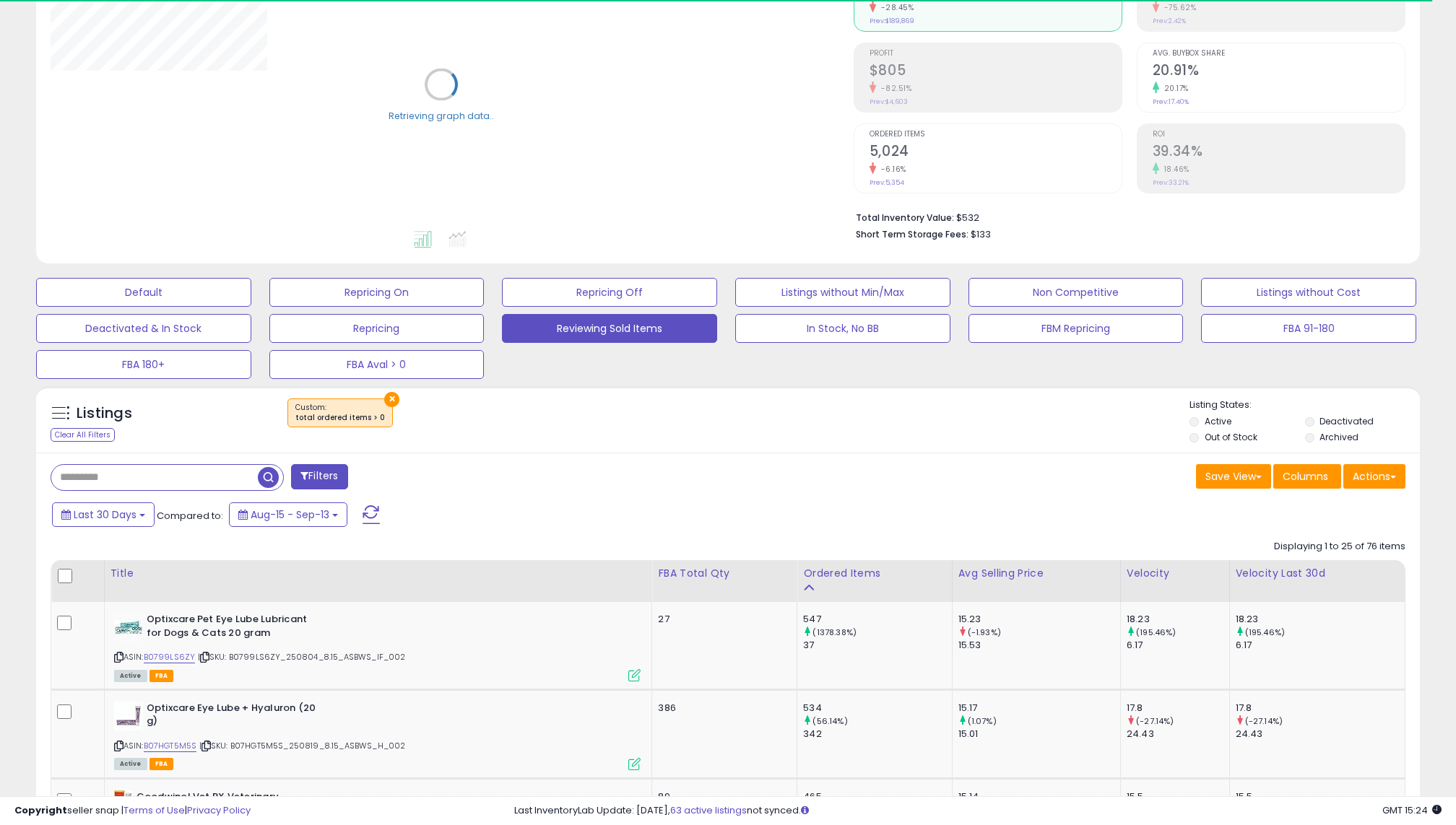
scroll to position [226, 0]
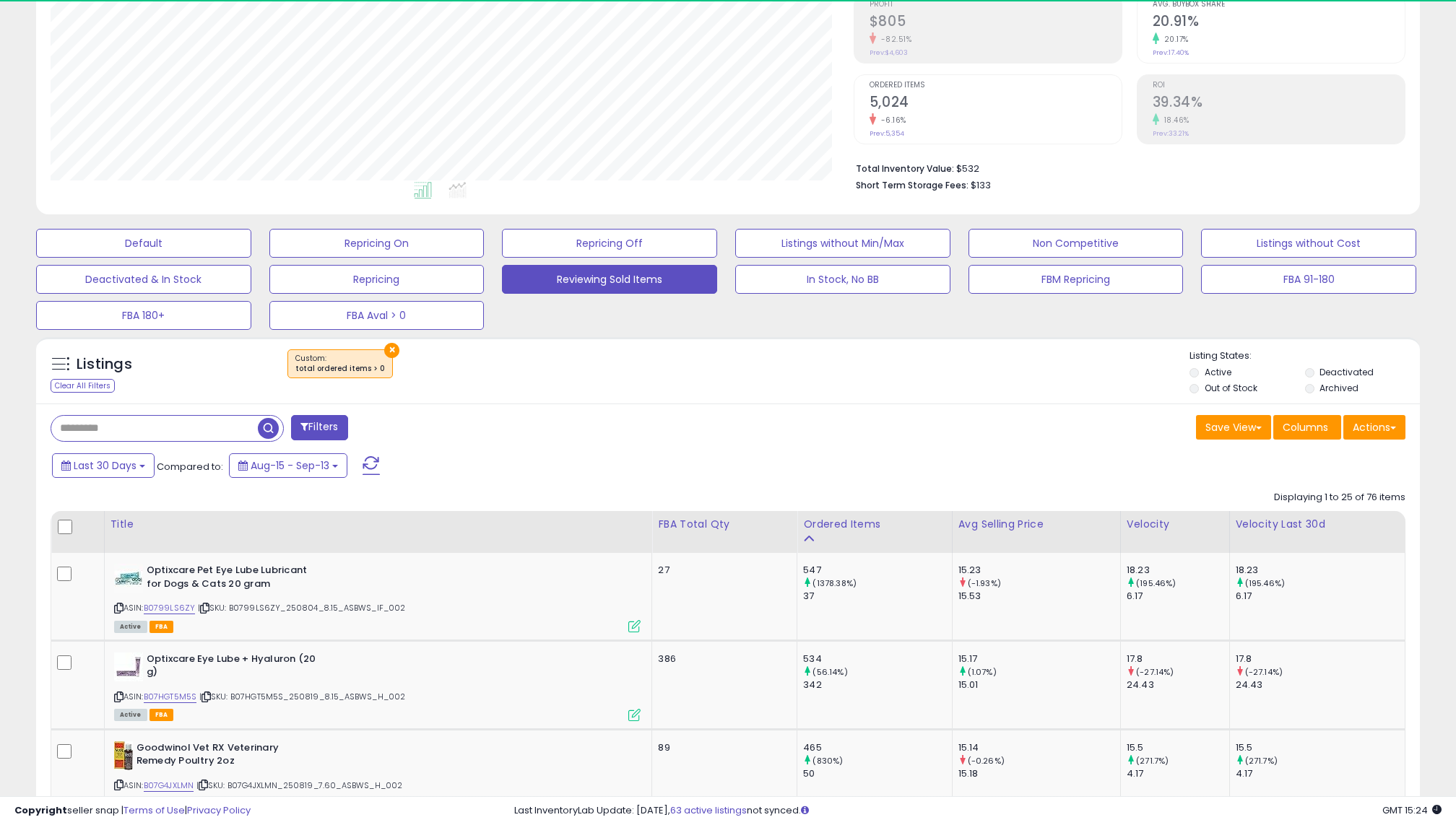
click at [385, 345] on button "×" at bounding box center [391, 351] width 16 height 15
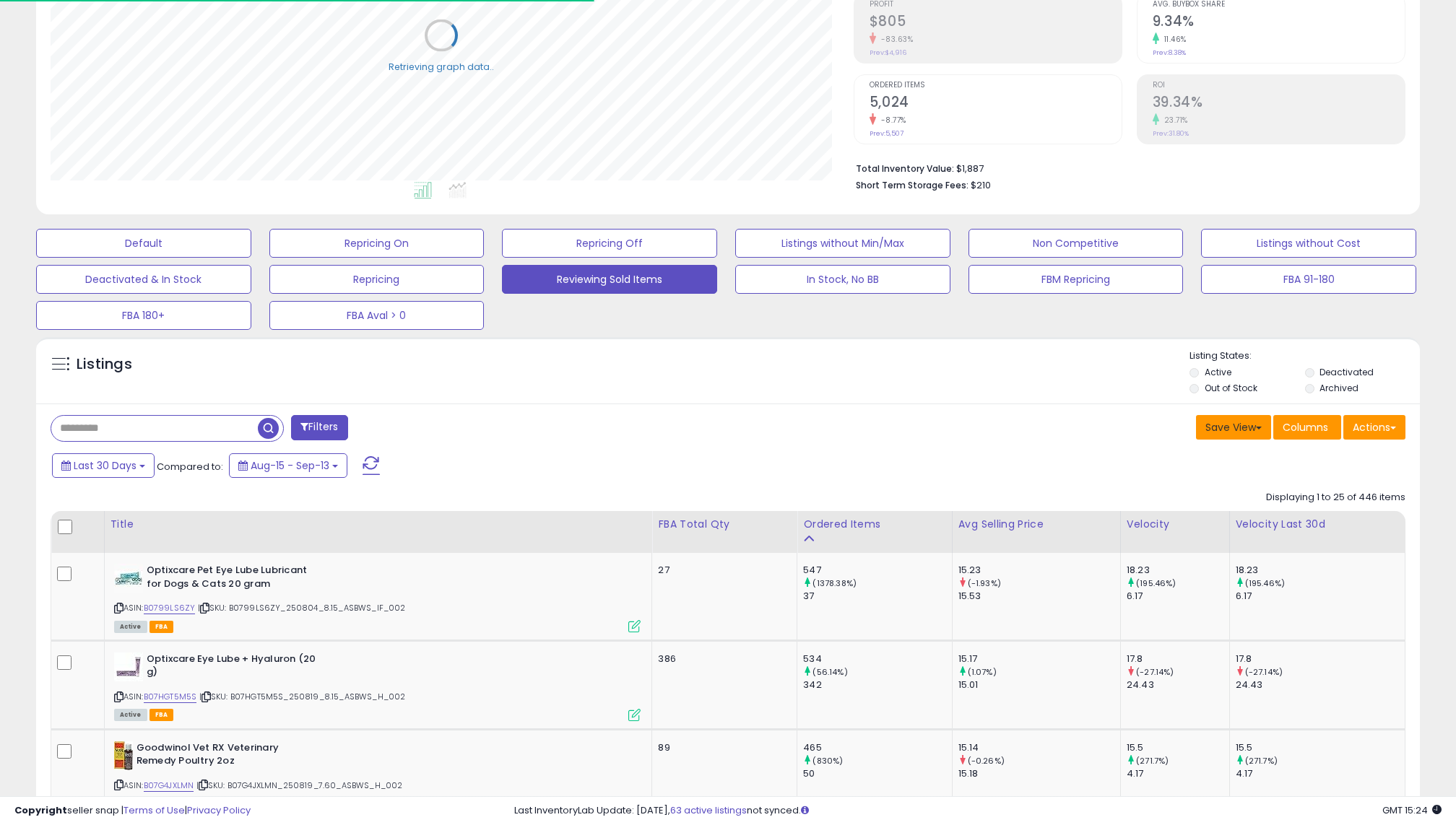
click at [1249, 416] on button "Save View" at bounding box center [1234, 427] width 75 height 24
click at [1195, 477] on link "Update Current View" at bounding box center [1190, 483] width 154 height 22
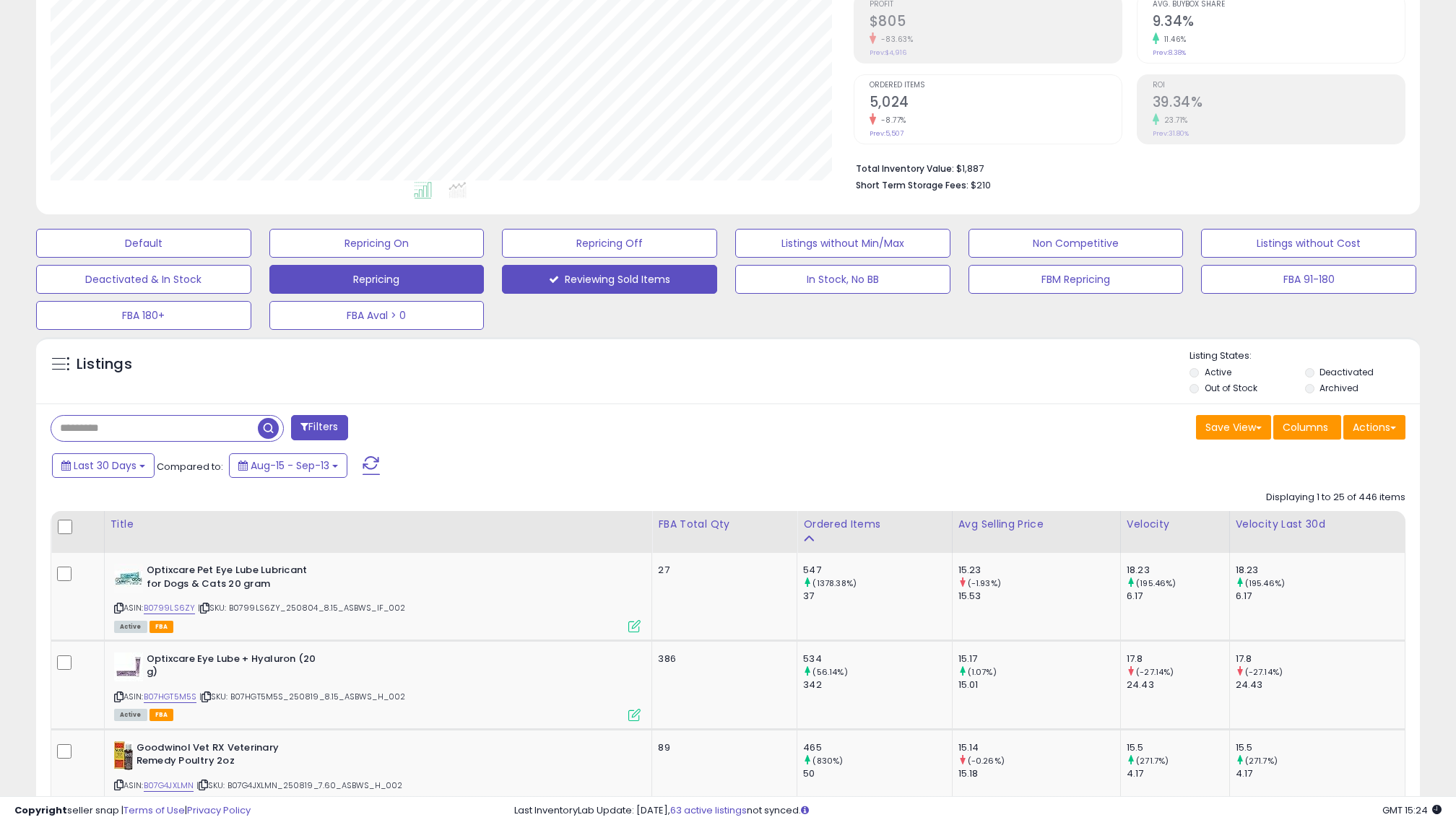
click at [431, 287] on button "Repricing" at bounding box center [377, 279] width 216 height 29
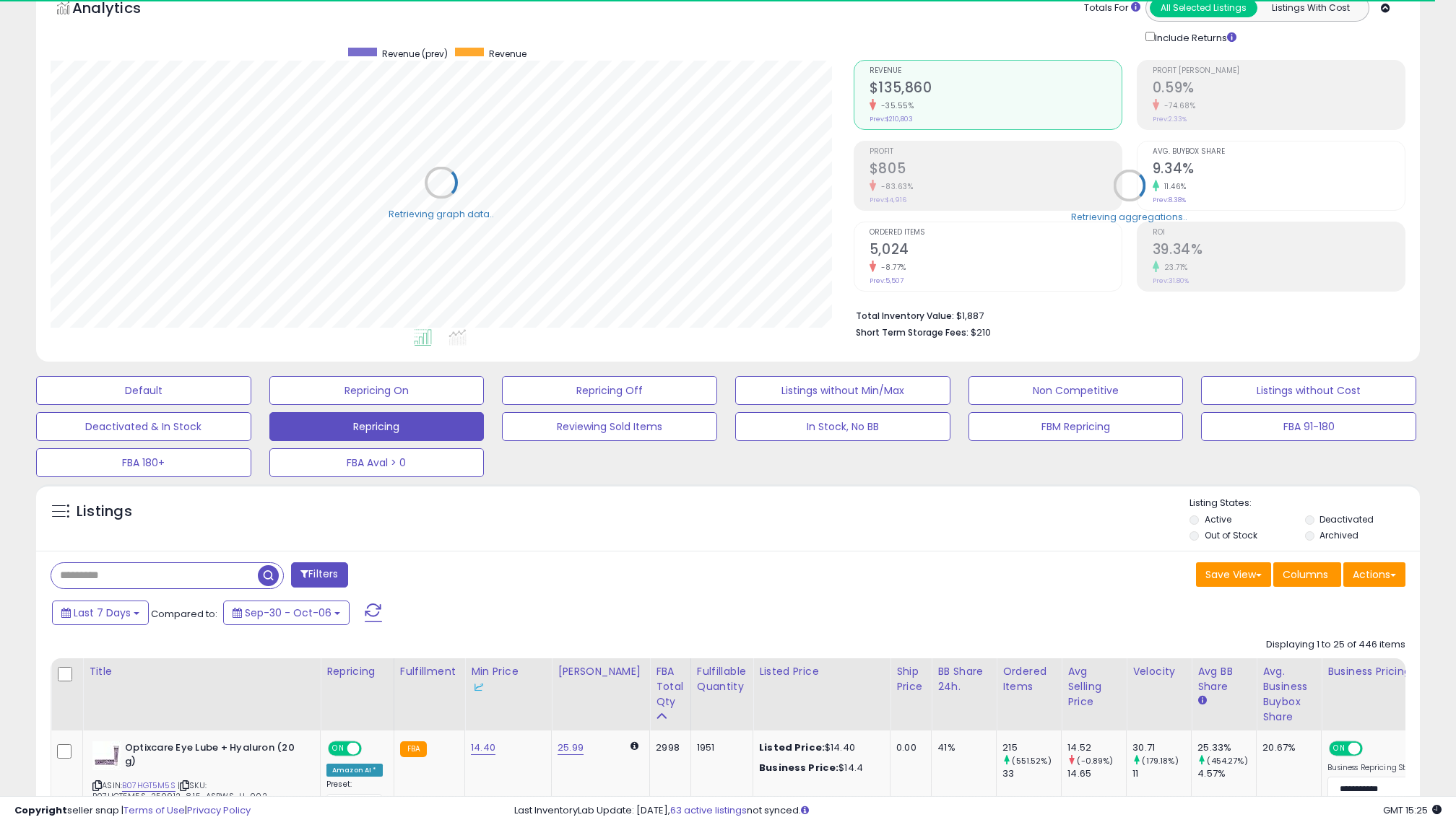
scroll to position [226, 0]
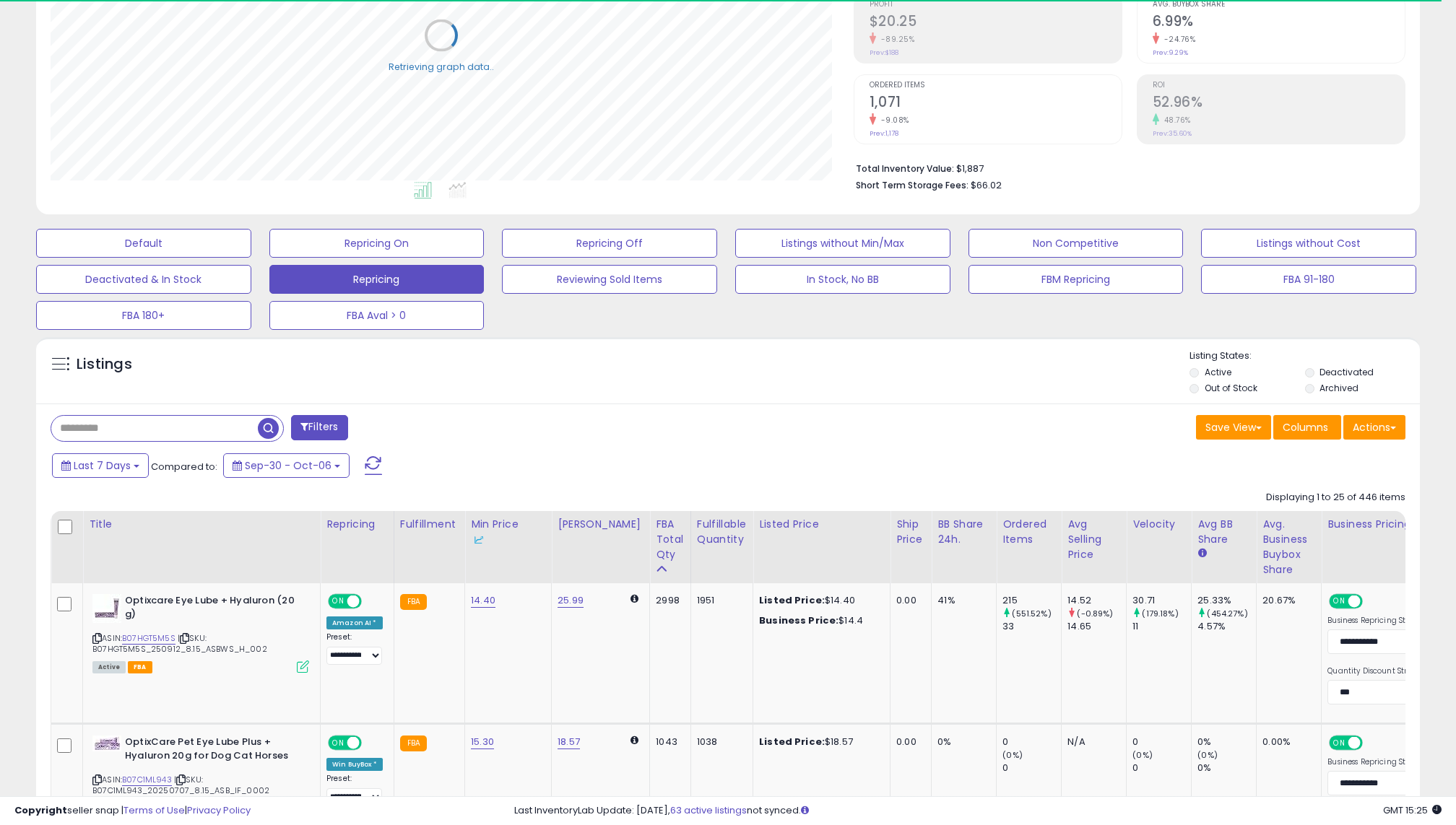
click at [610, 256] on div "Default Repricing On Repricing Off Listings without Min/Max Non Competitive Lis…" at bounding box center [727, 275] width 1420 height 108
click at [610, 273] on button "Reviewing Sold Items" at bounding box center [610, 279] width 216 height 29
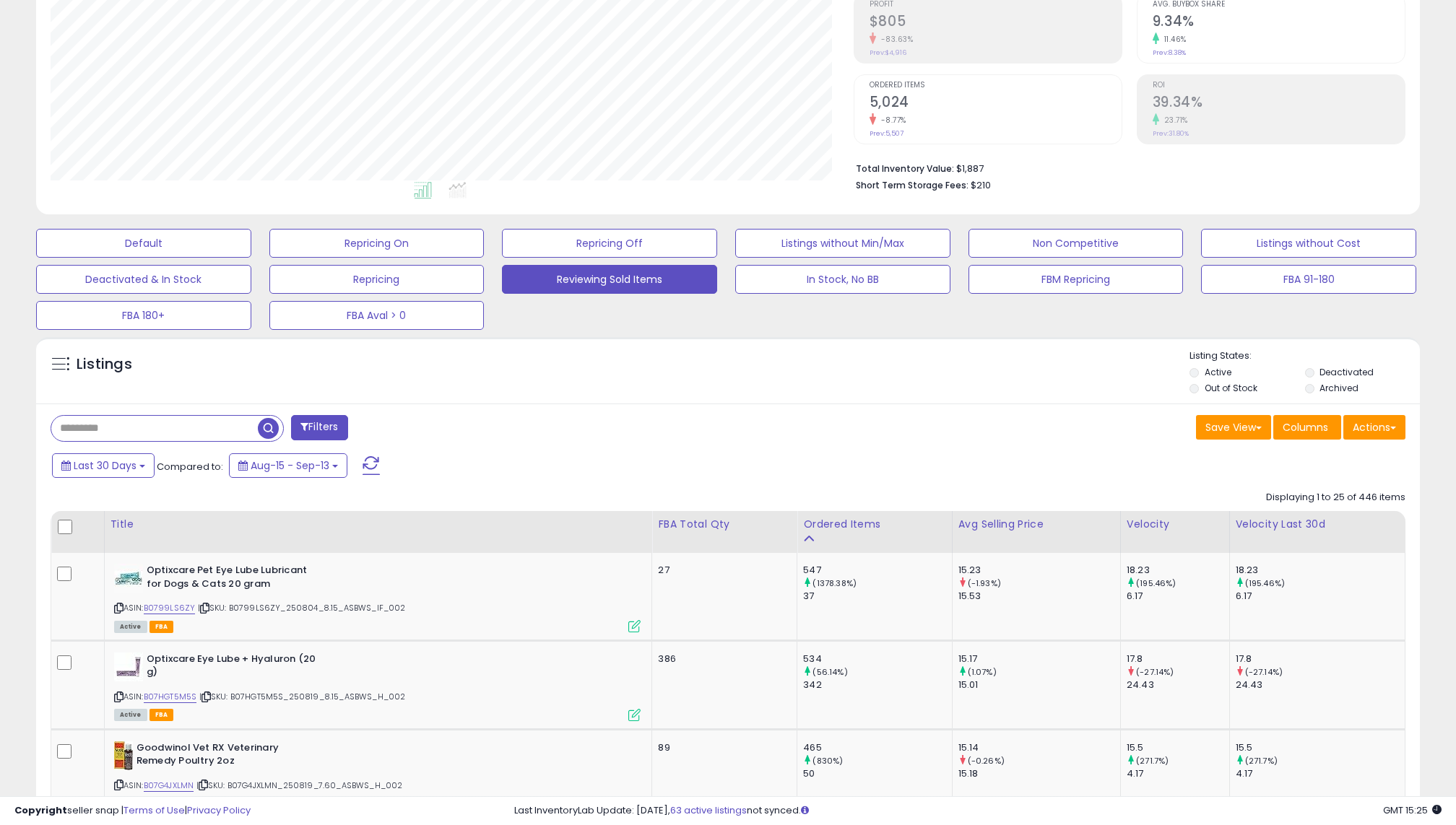
scroll to position [296, 803]
click at [111, 469] on span "Last 30 Days" at bounding box center [105, 466] width 63 height 15
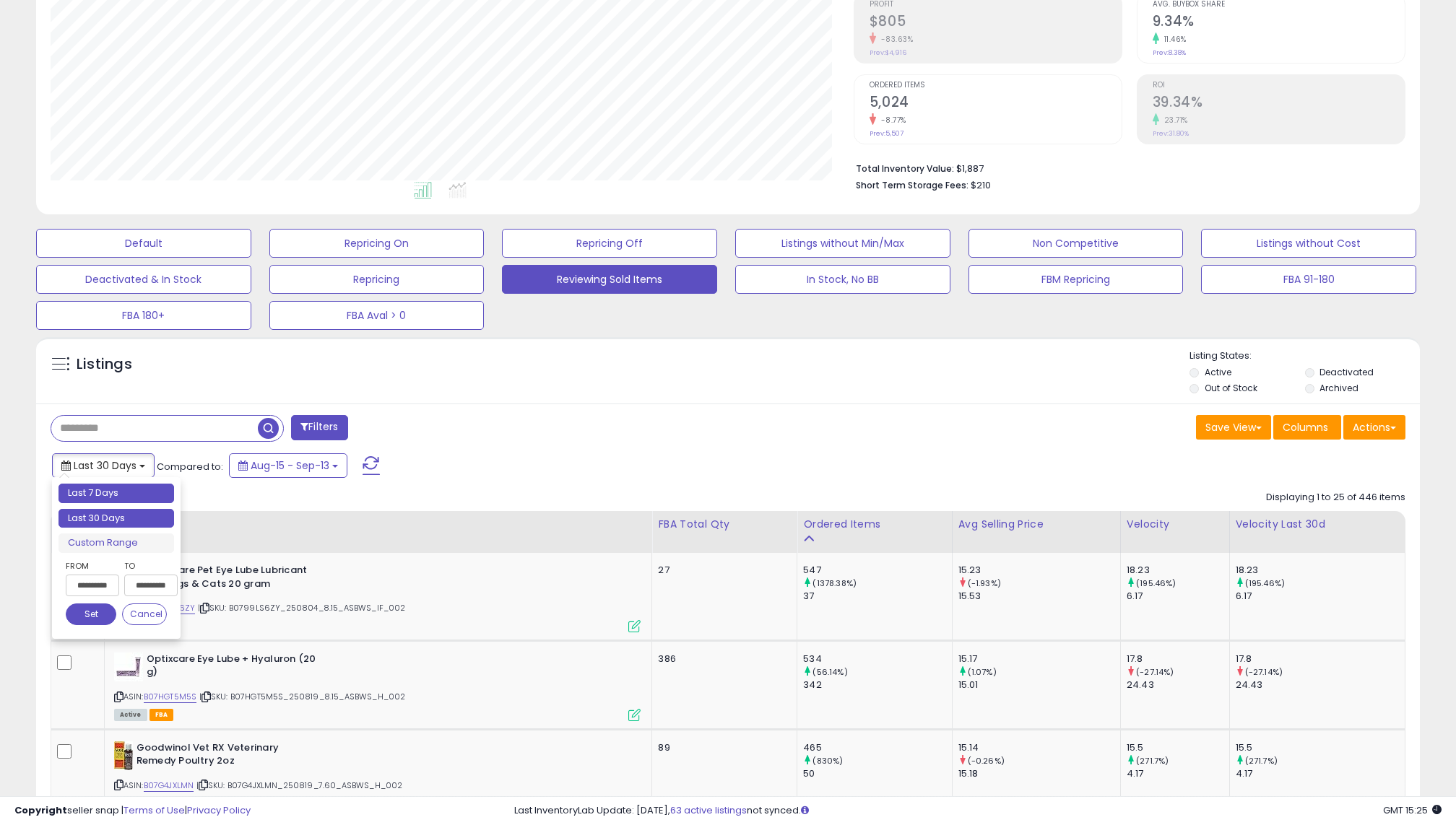
type input "**********"
click at [124, 491] on li "Last 7 Days" at bounding box center [116, 493] width 116 height 19
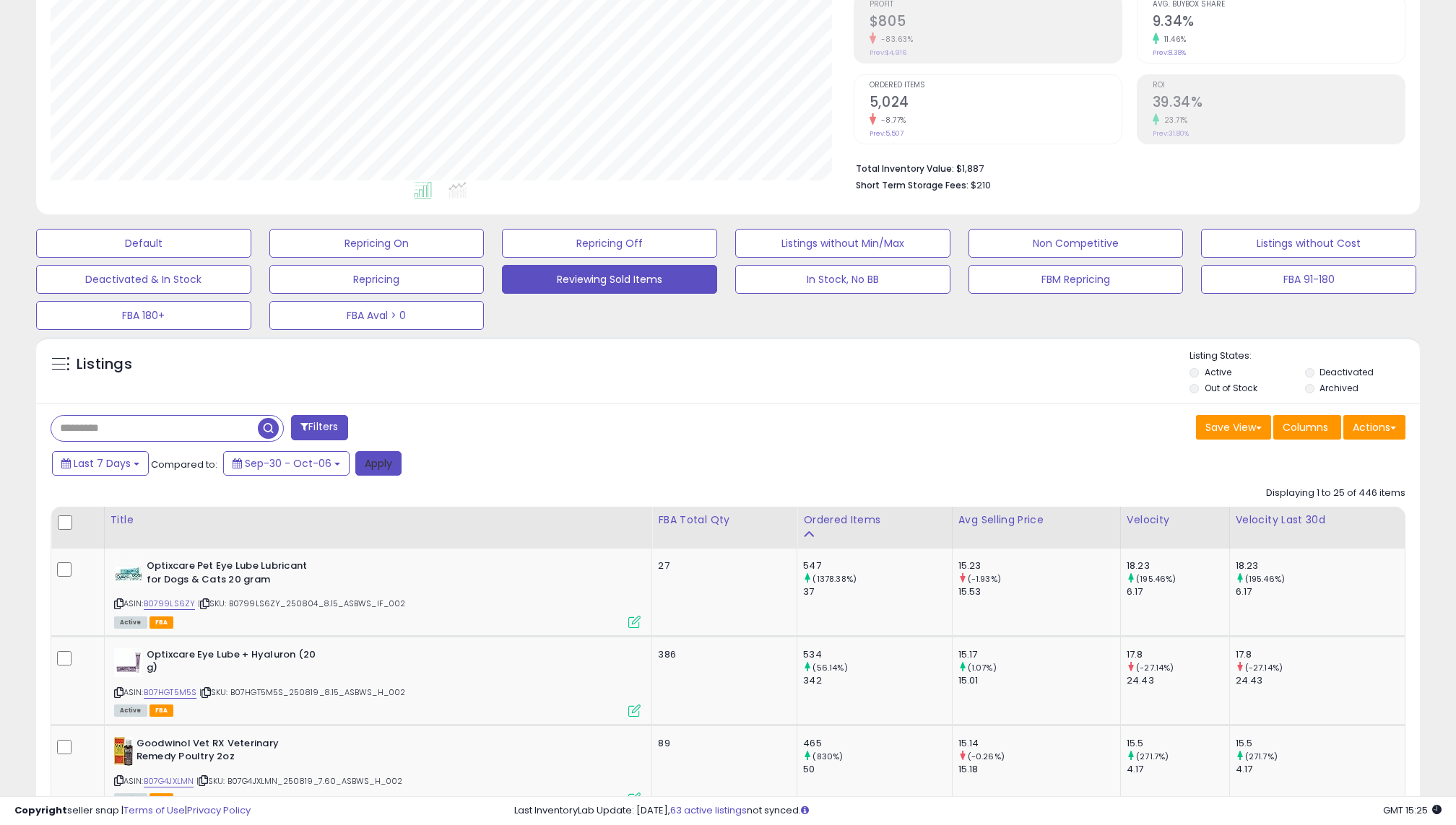
click at [368, 458] on button "Apply" at bounding box center [378, 463] width 47 height 24
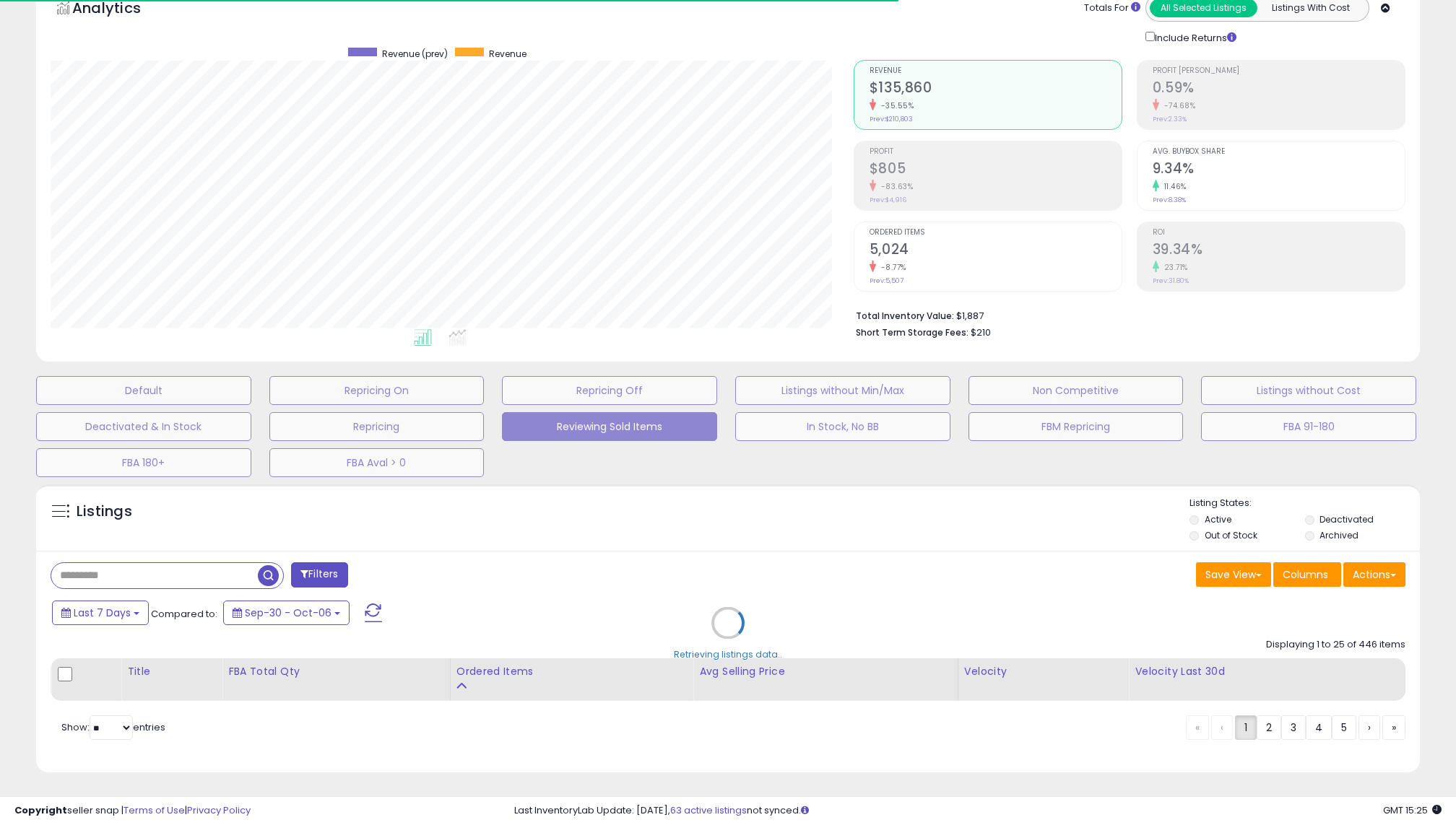
scroll to position [226, 0]
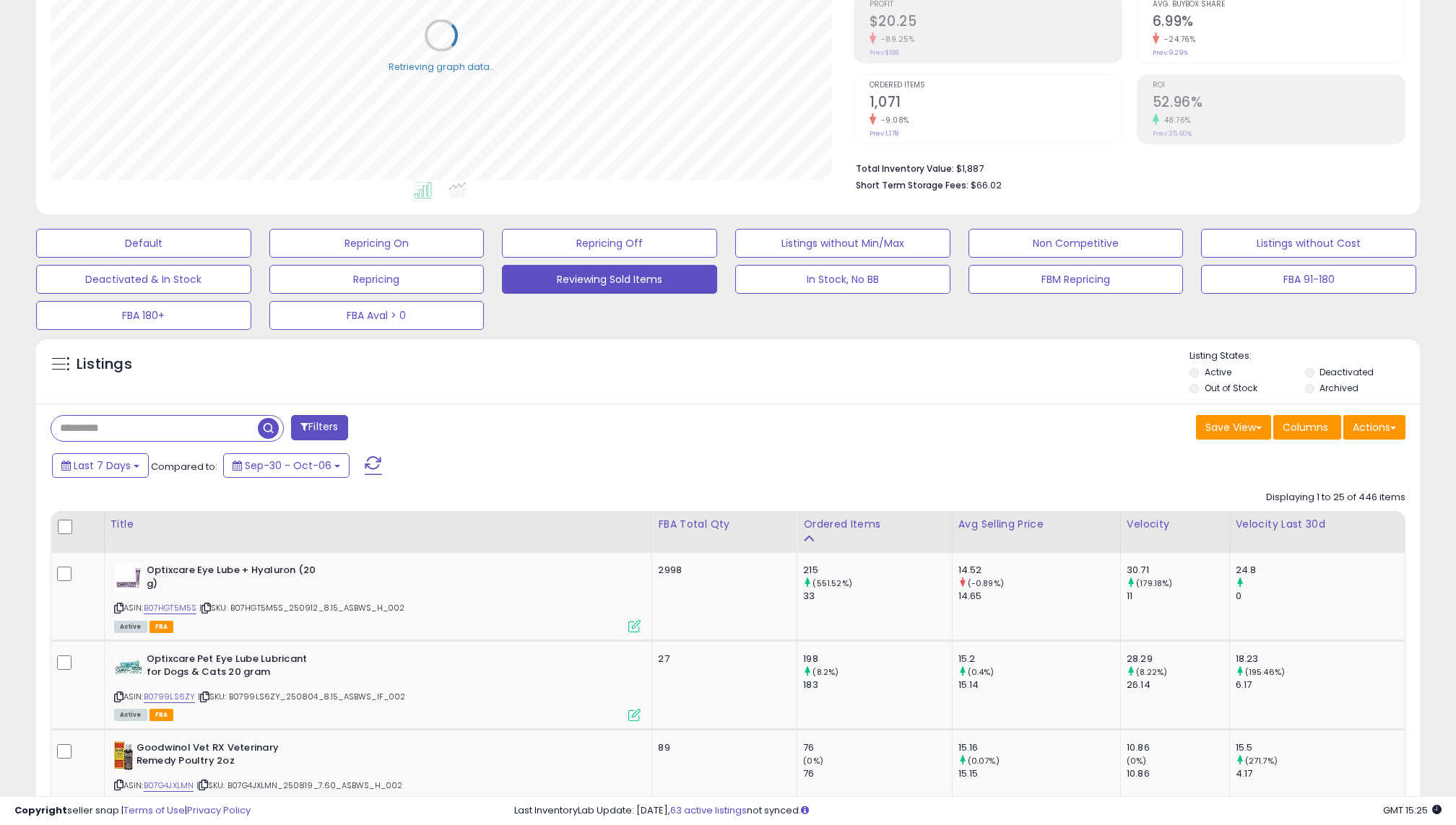
click at [1223, 441] on div "Save View Save As New View Update Current View" at bounding box center [1234, 429] width 75 height 28
click at [1223, 433] on button "Save View" at bounding box center [1234, 427] width 75 height 24
click at [1218, 483] on link "Update Current View" at bounding box center [1190, 483] width 154 height 22
click at [1369, 418] on button "Actions" at bounding box center [1375, 427] width 62 height 24
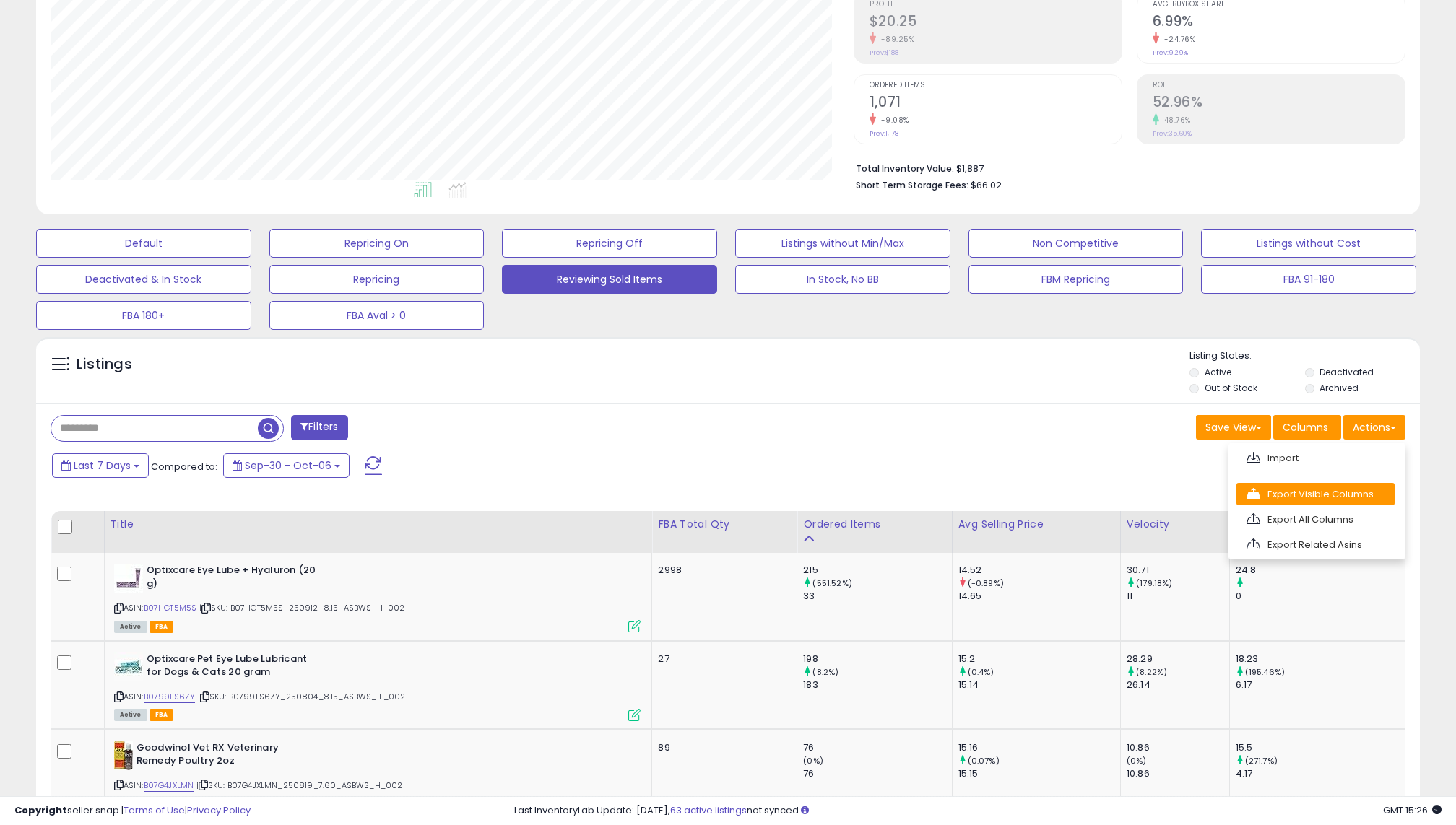
click at [1294, 498] on link "Export Visible Columns" at bounding box center [1316, 494] width 158 height 22
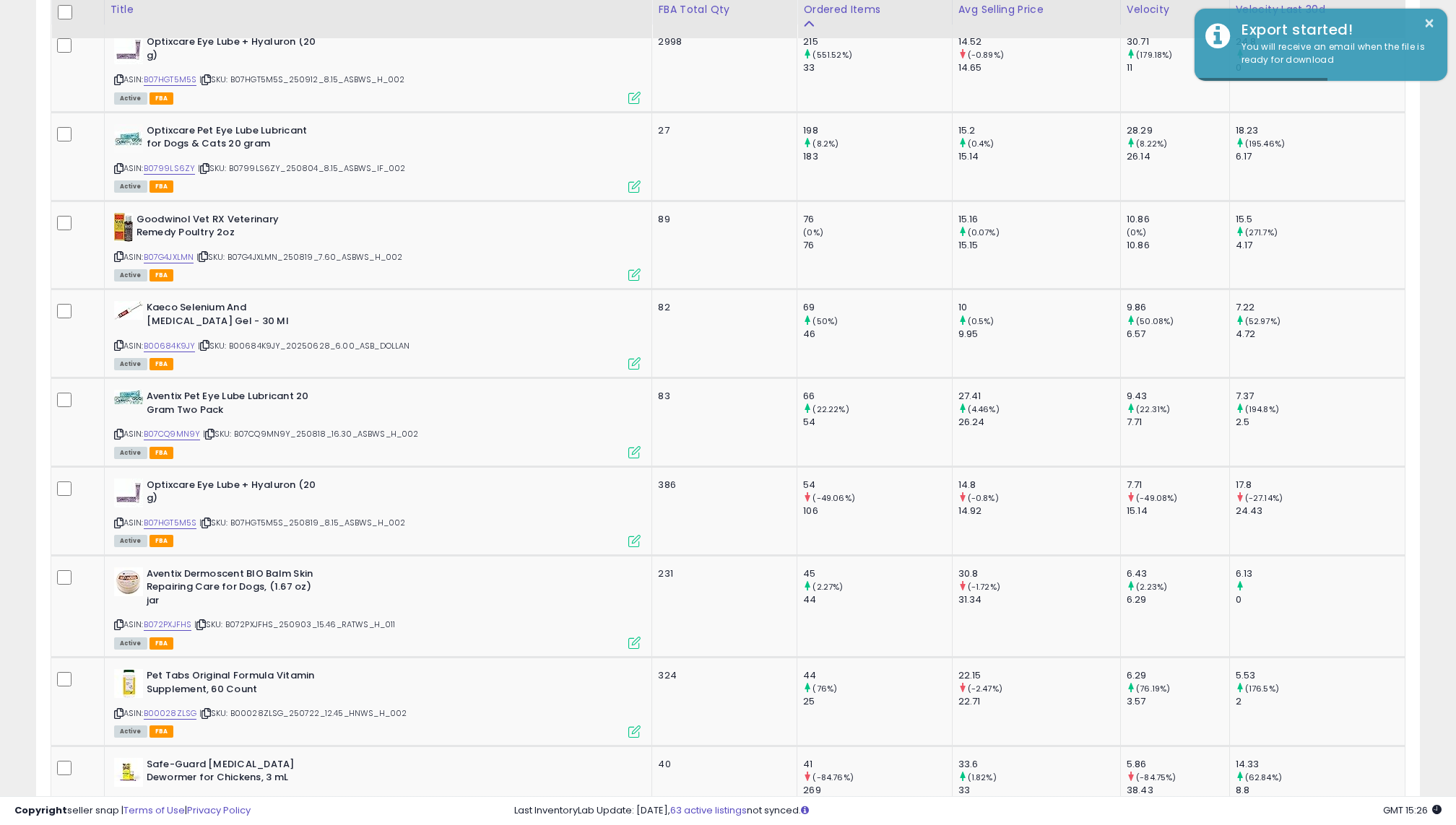
scroll to position [756, 0]
